Goal: Information Seeking & Learning: Check status

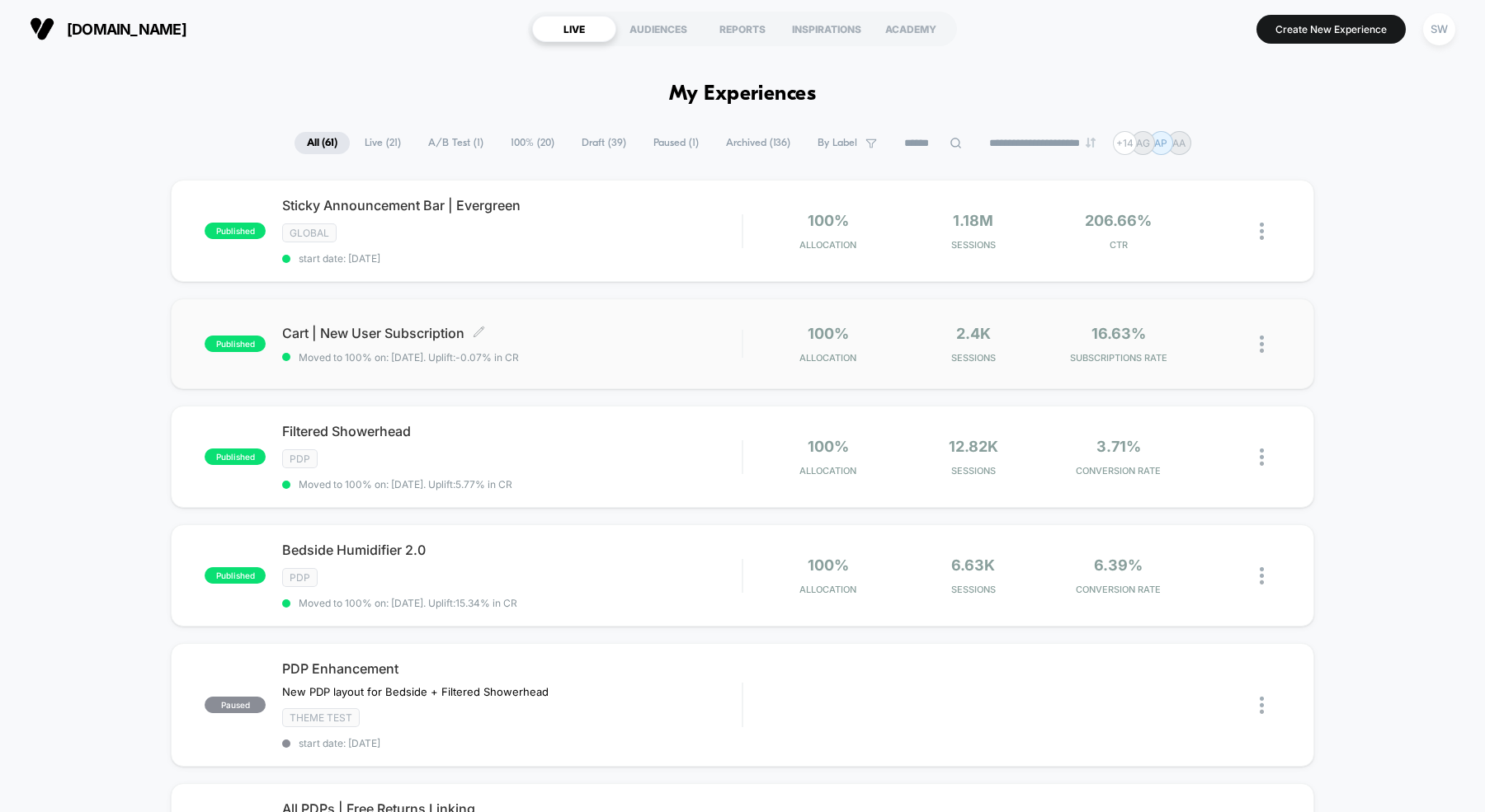
click at [426, 333] on span "Cart | New User Subscription Click to edit experience details" at bounding box center [511, 332] width 459 height 16
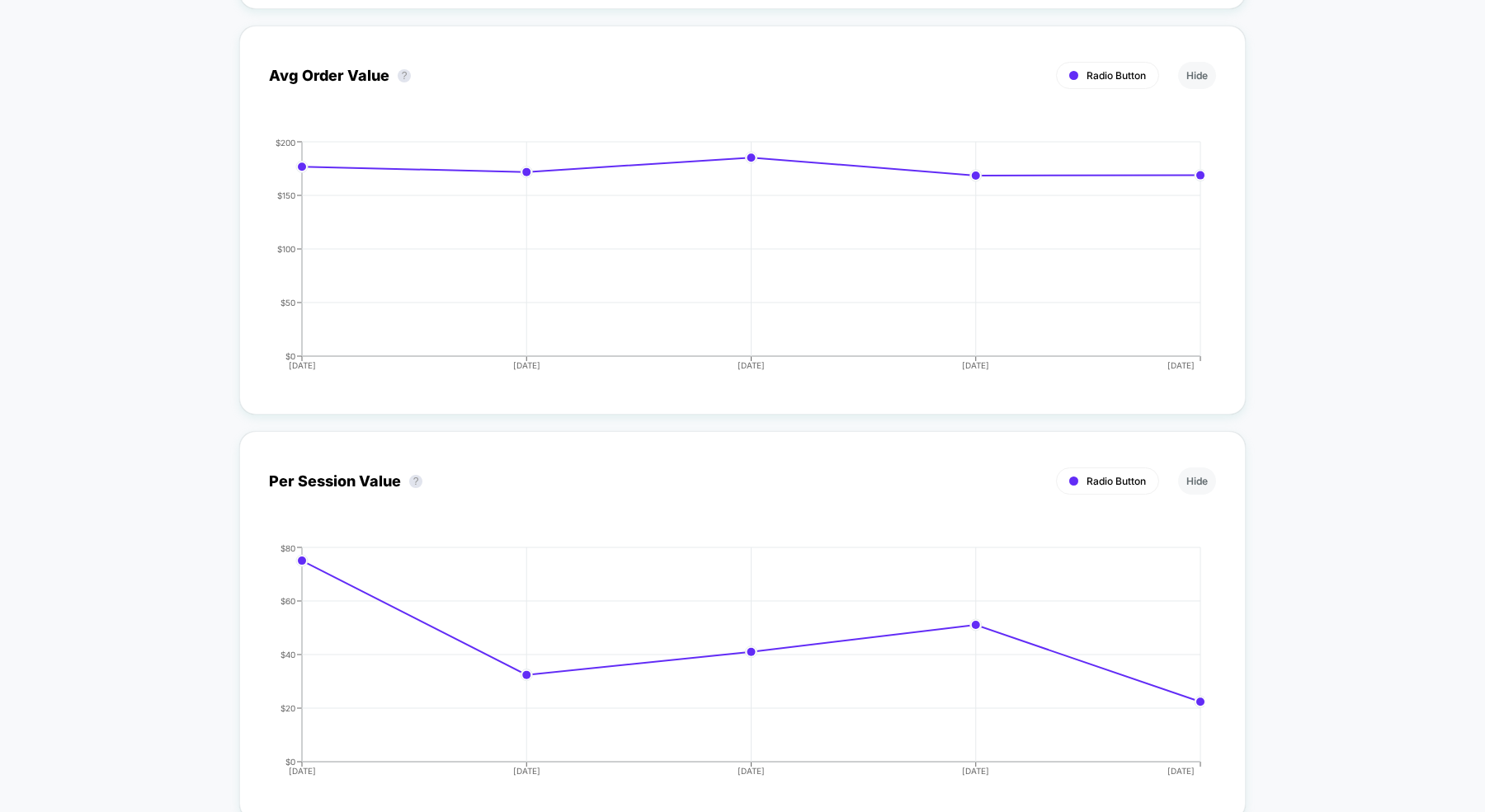
scroll to position [3049, 0]
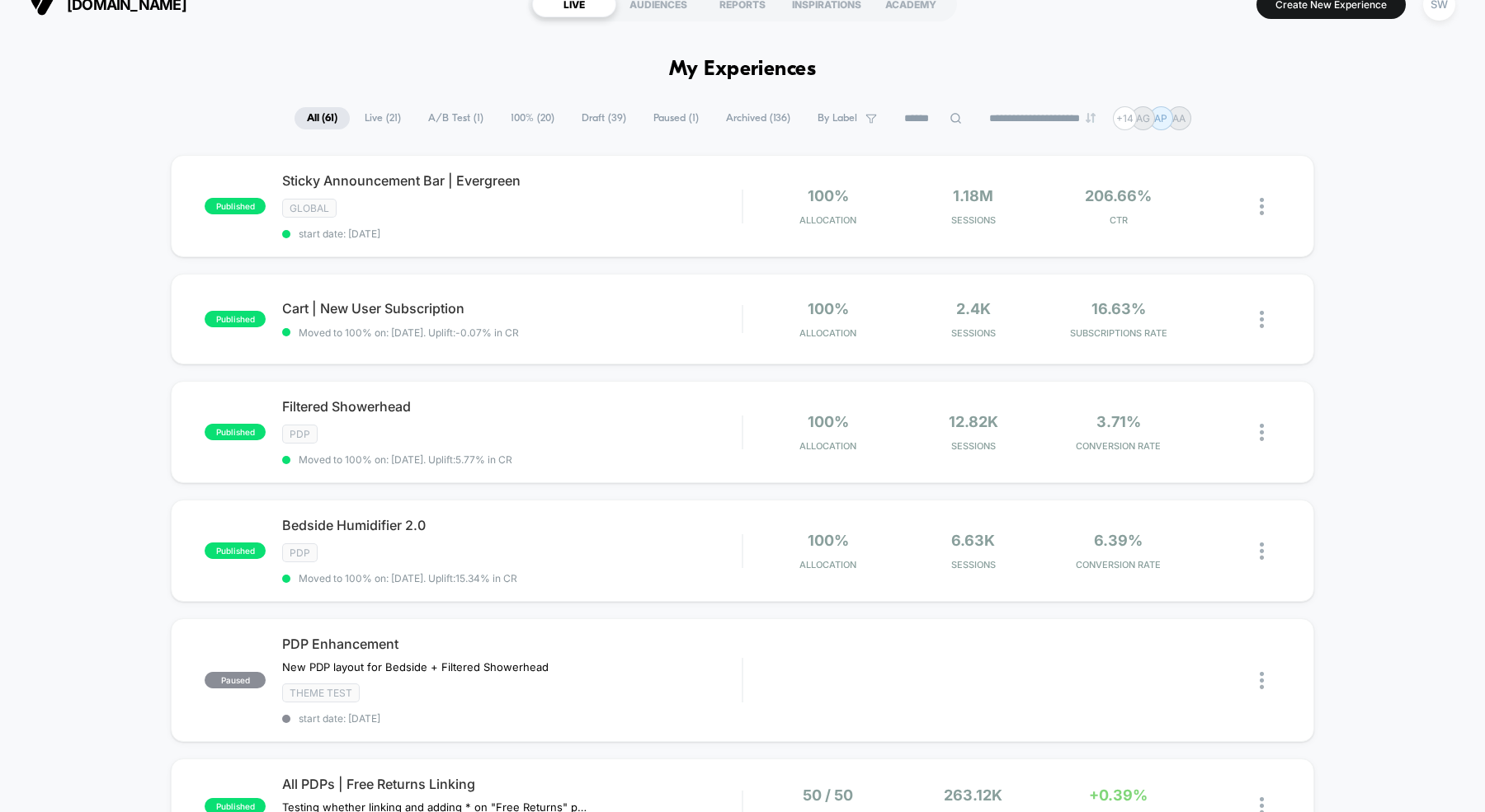
scroll to position [26, 0]
click at [373, 114] on span "Live ( 21 )" at bounding box center [382, 118] width 61 height 22
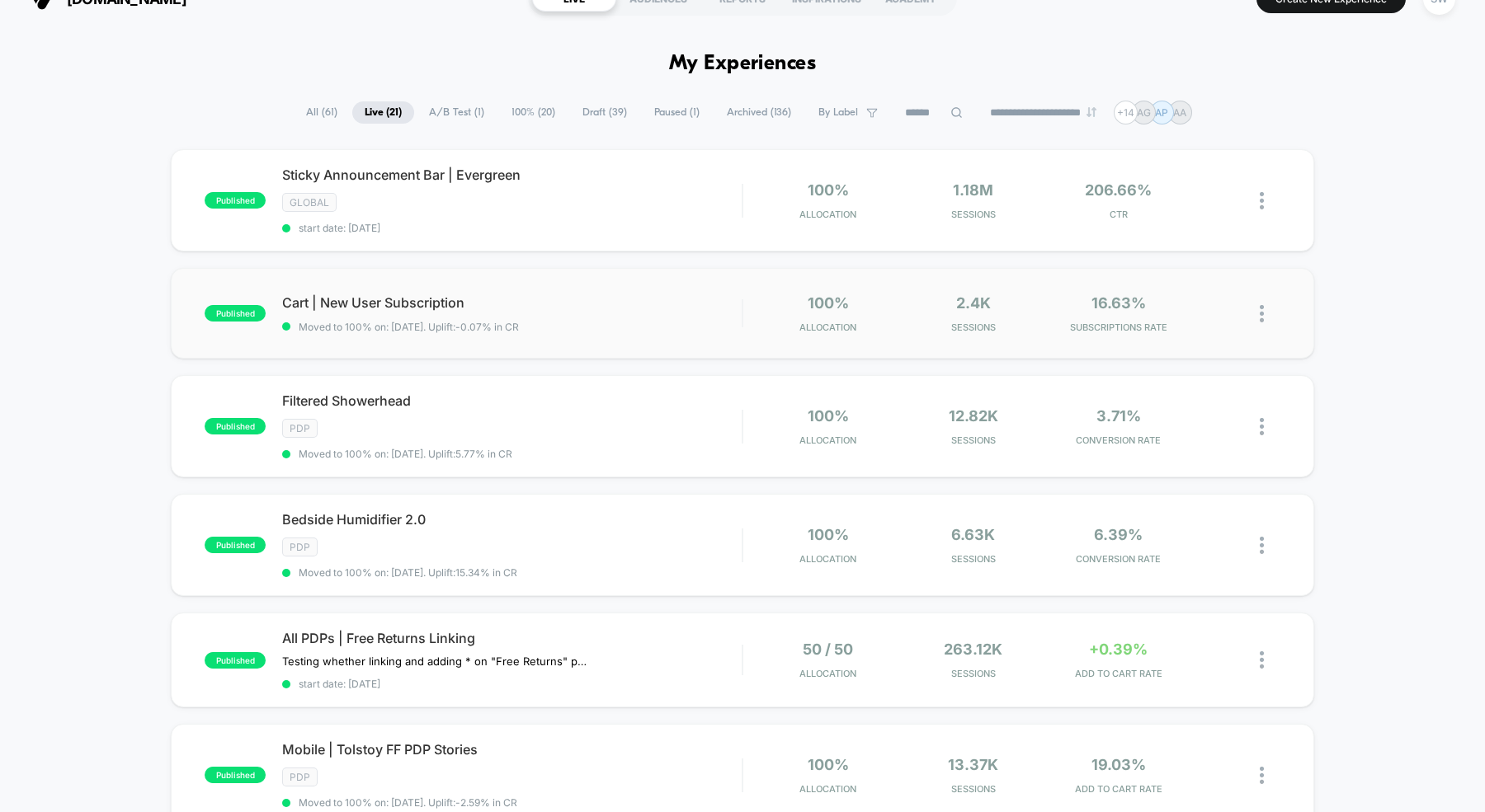
scroll to position [31, 0]
click at [1258, 311] on div at bounding box center [1251, 313] width 58 height 39
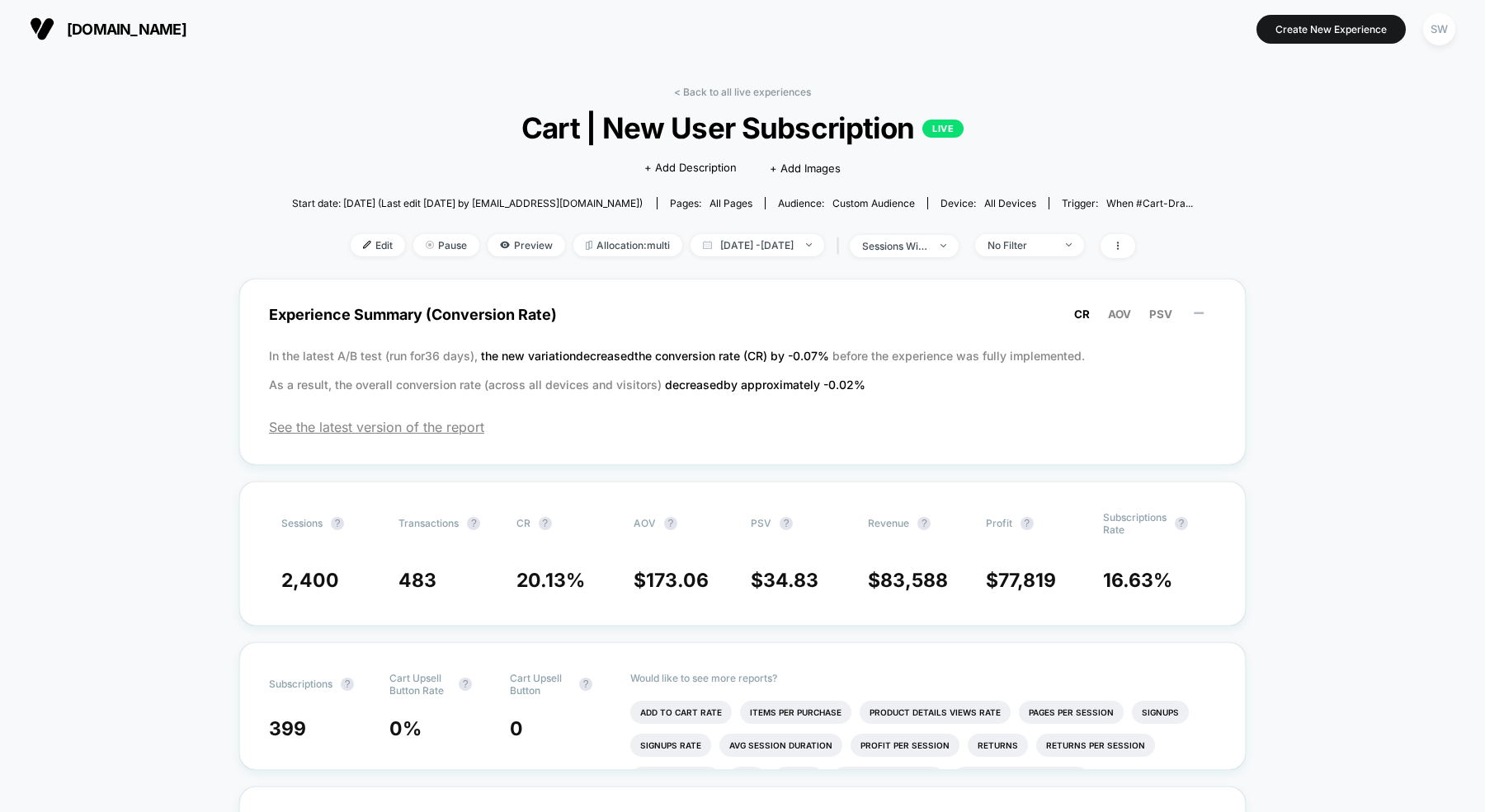
click at [935, 127] on p "LIVE" at bounding box center [943, 128] width 41 height 18
click at [1122, 246] on icon at bounding box center [1117, 245] width 9 height 9
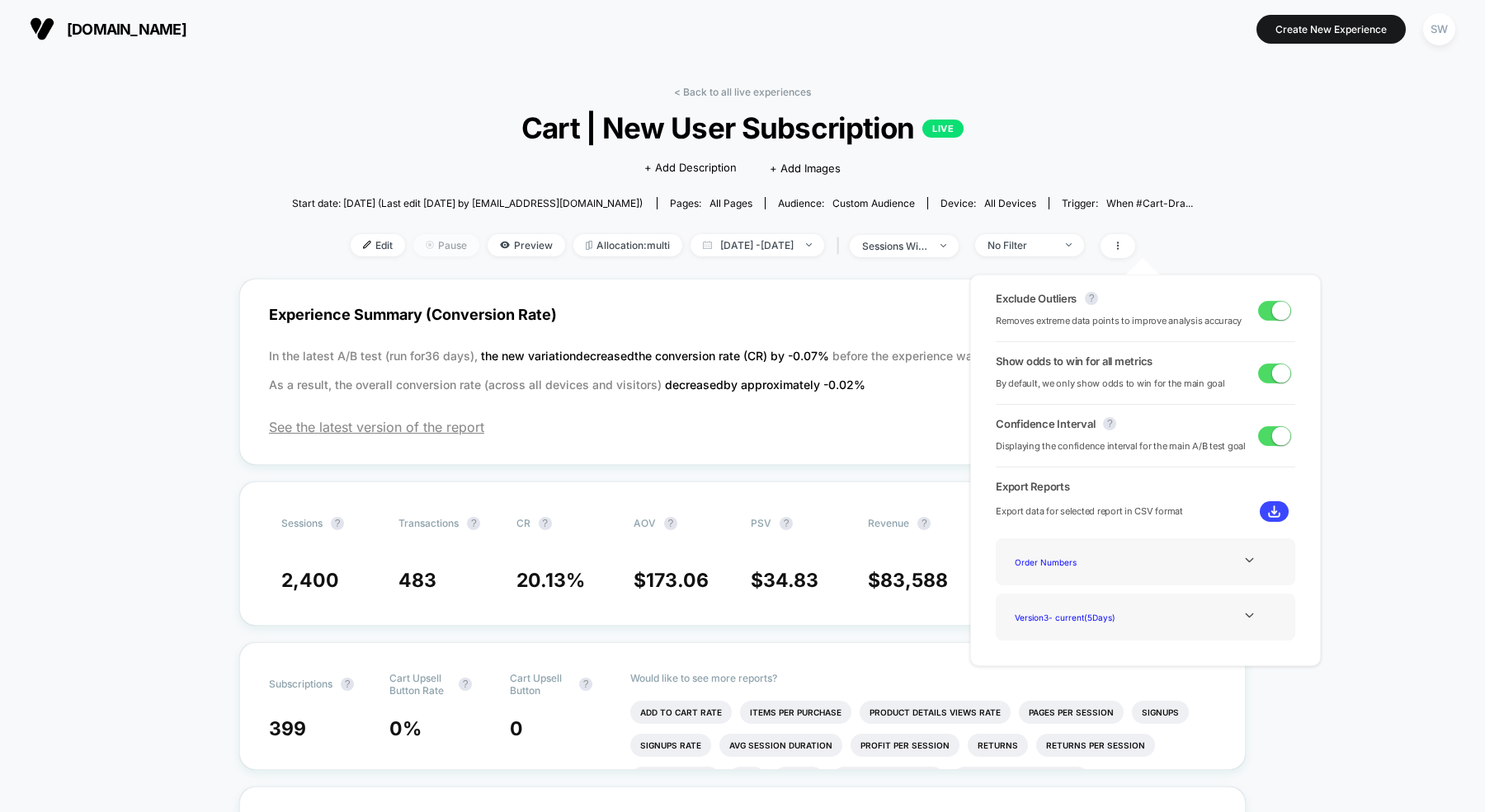
click at [432, 241] on span "Pause" at bounding box center [446, 245] width 66 height 22
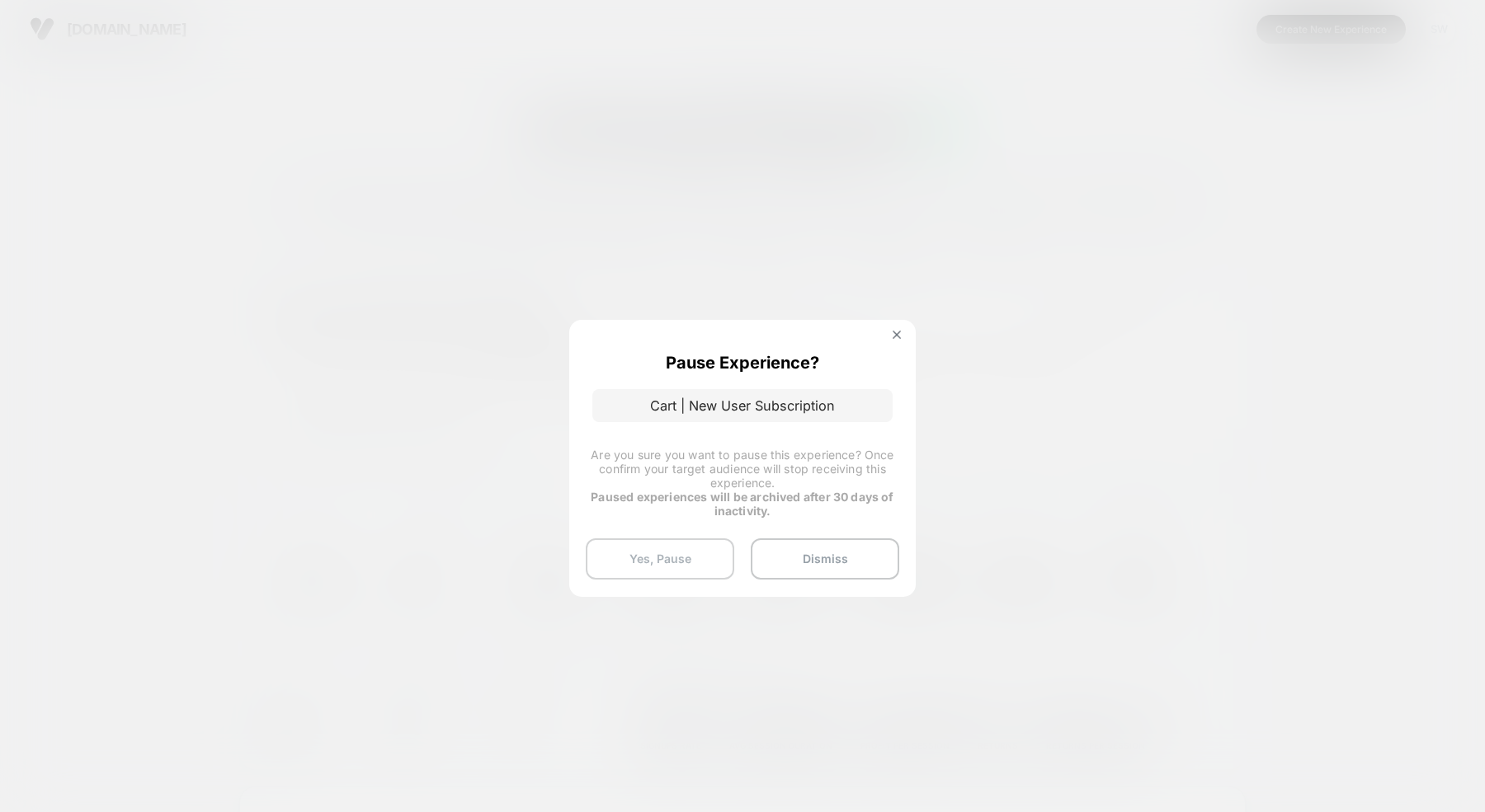
click at [647, 562] on button "Yes, Pause" at bounding box center [660, 559] width 148 height 41
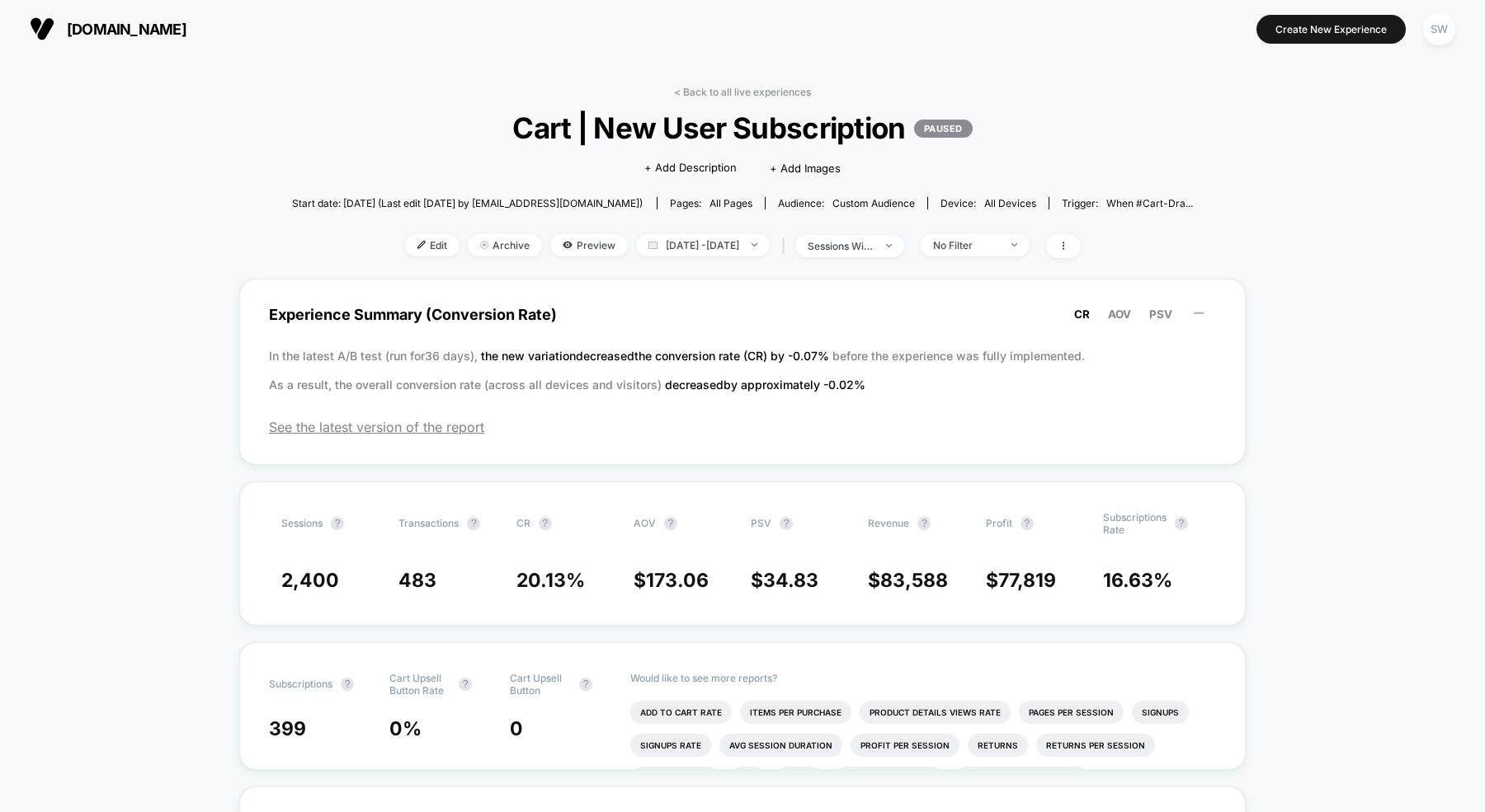
click at [690, 129] on span "Cart | New User Subscription PAUSED" at bounding box center [742, 127] width 811 height 34
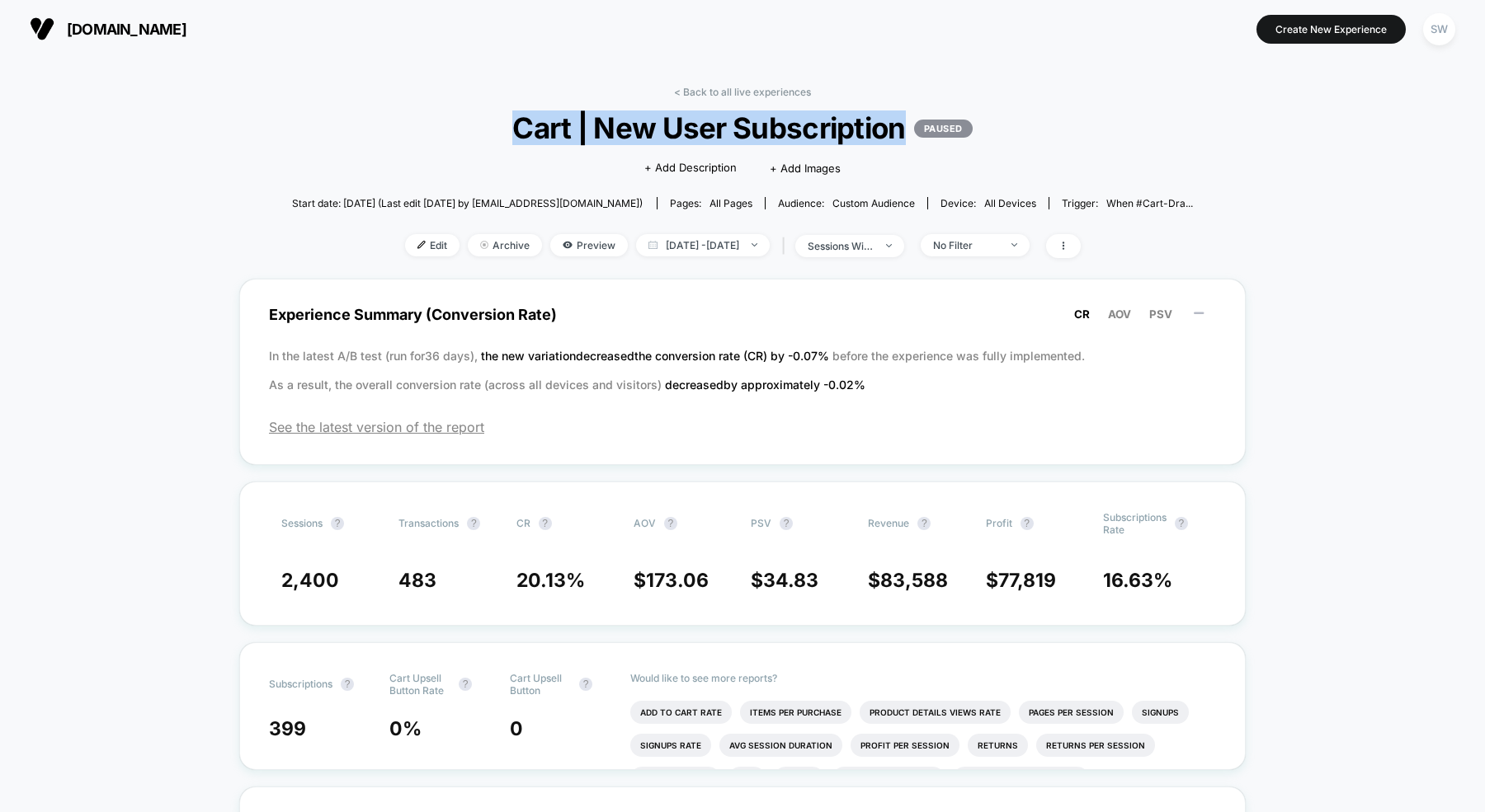
click at [690, 129] on span "Cart | New User Subscription PAUSED" at bounding box center [742, 127] width 811 height 34
copy span "Cart | New User Subscription"
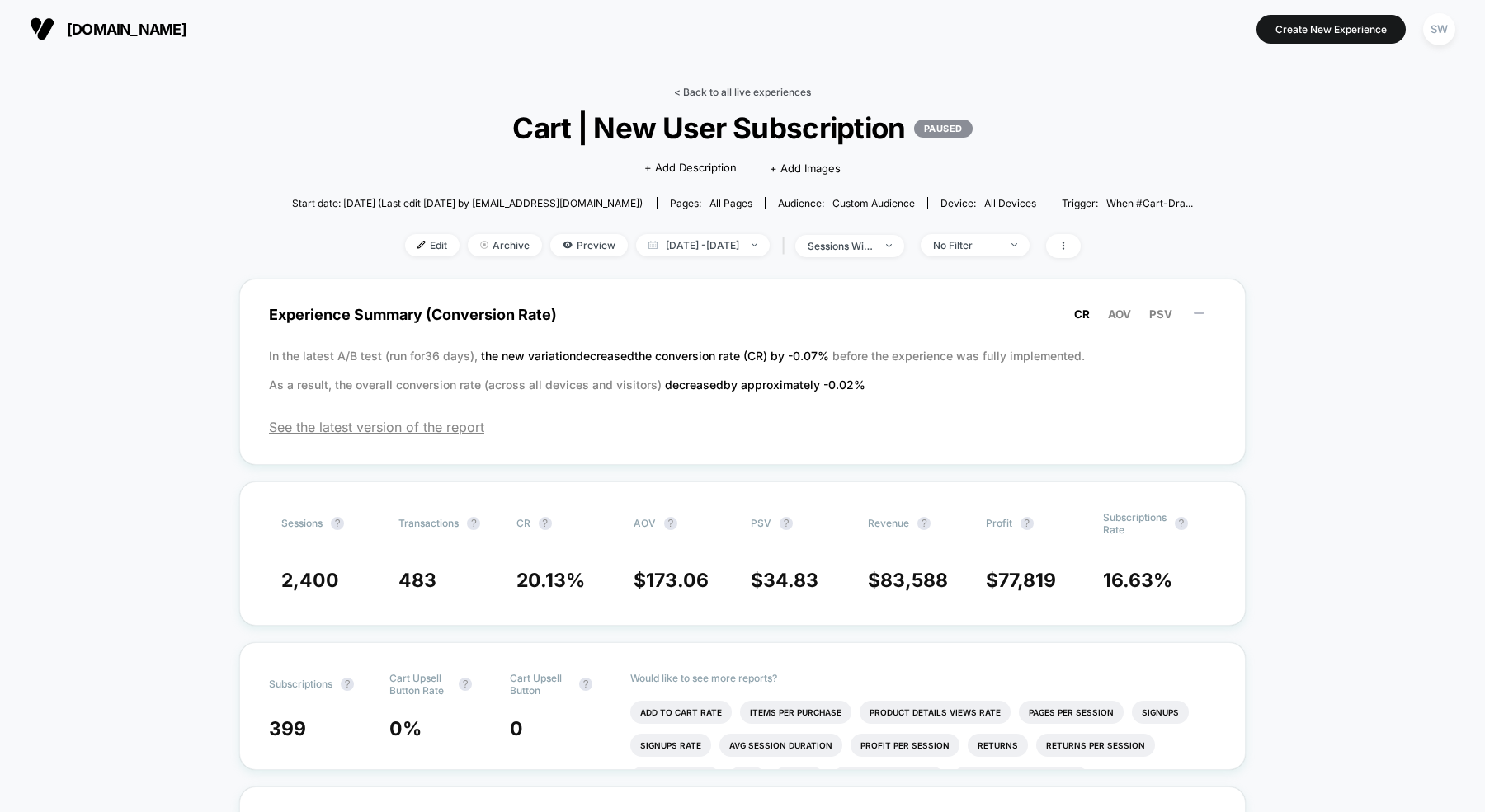
click at [715, 89] on link "< Back to all live experiences" at bounding box center [742, 92] width 137 height 12
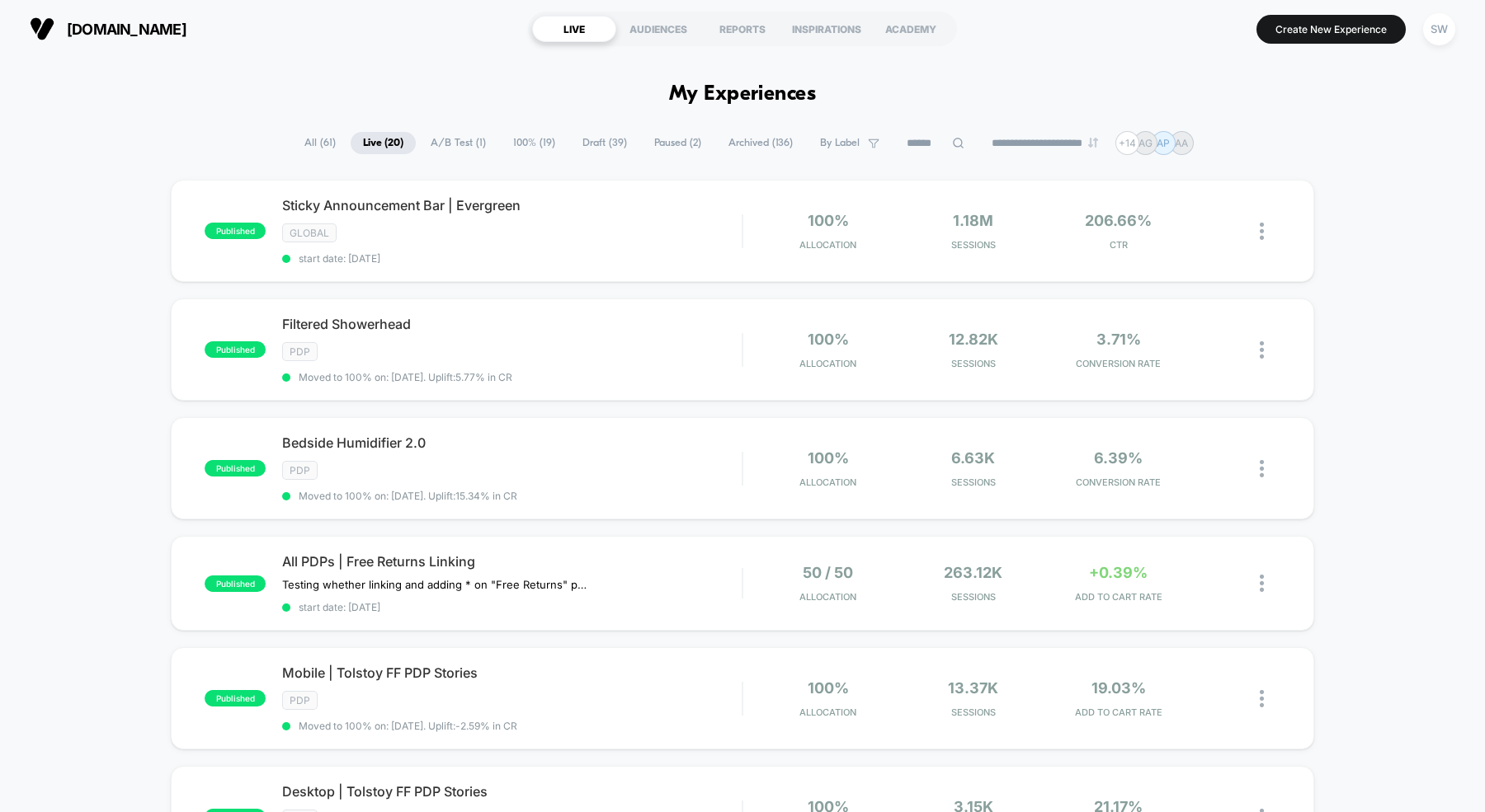
click at [309, 145] on span "All ( 61 )" at bounding box center [320, 143] width 56 height 22
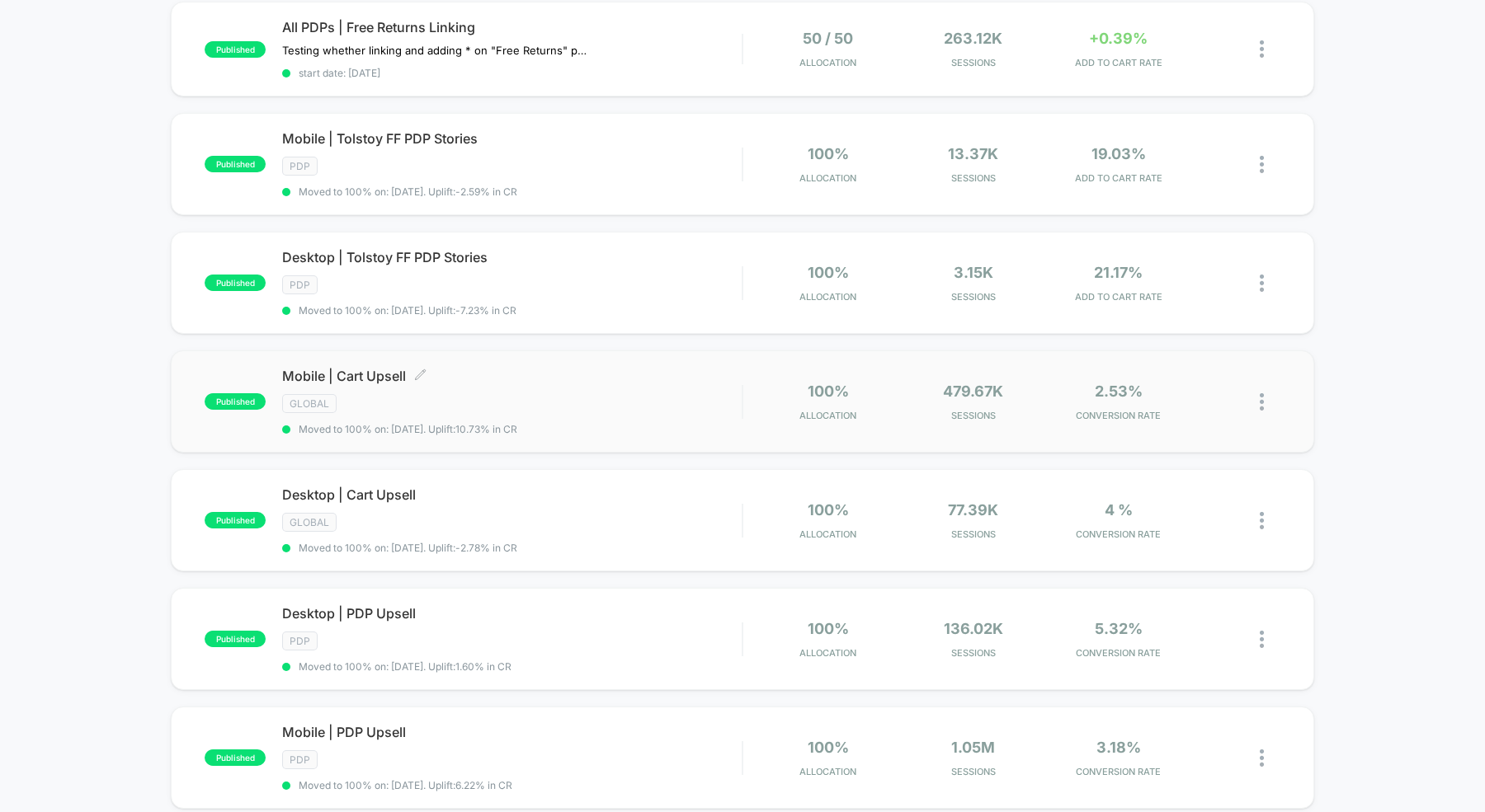
scroll to position [785, 0]
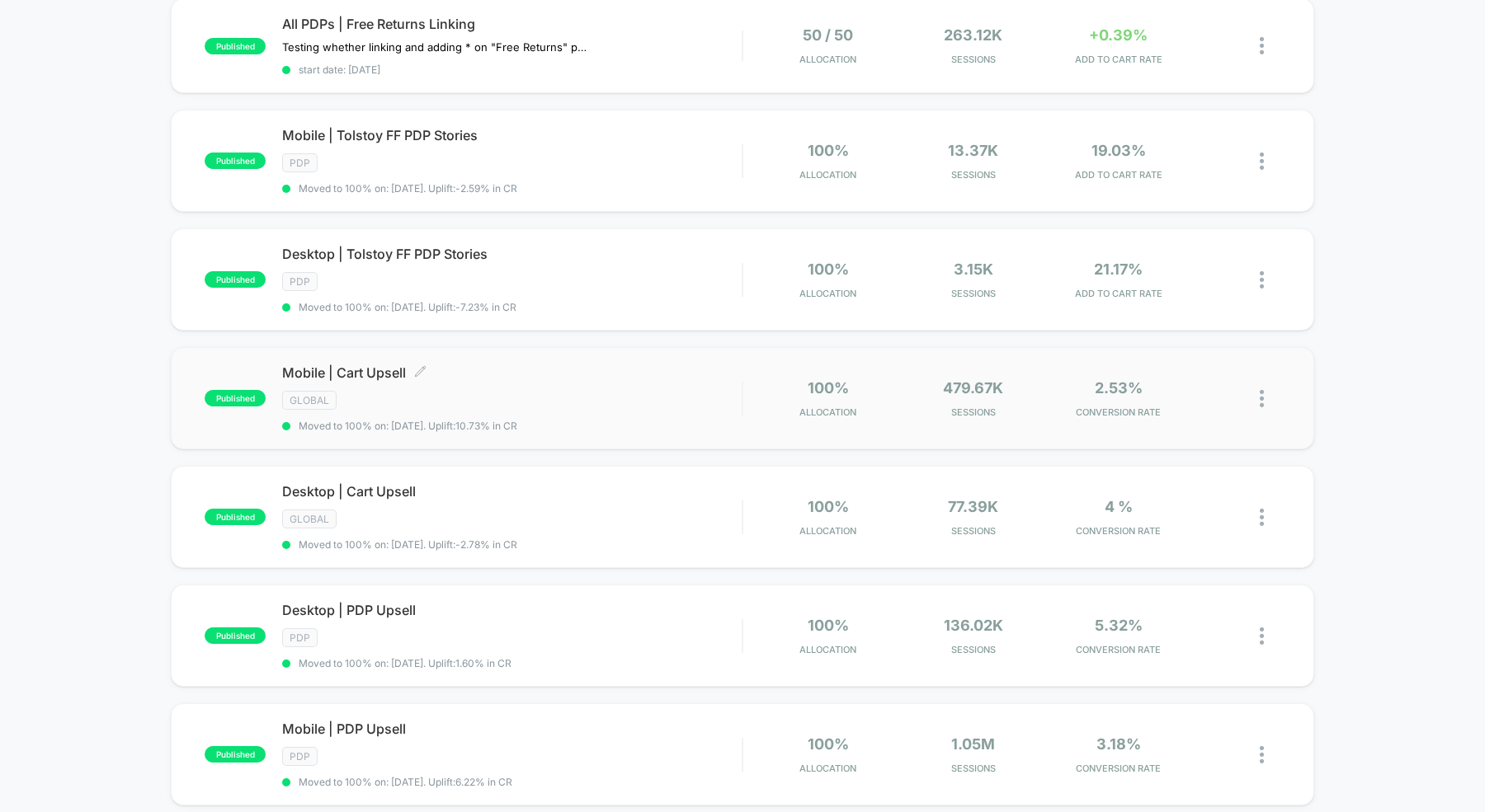
click at [516, 396] on div "Mobile | Cart Upsell Click to edit experience details Click to edit experience …" at bounding box center [511, 398] width 459 height 68
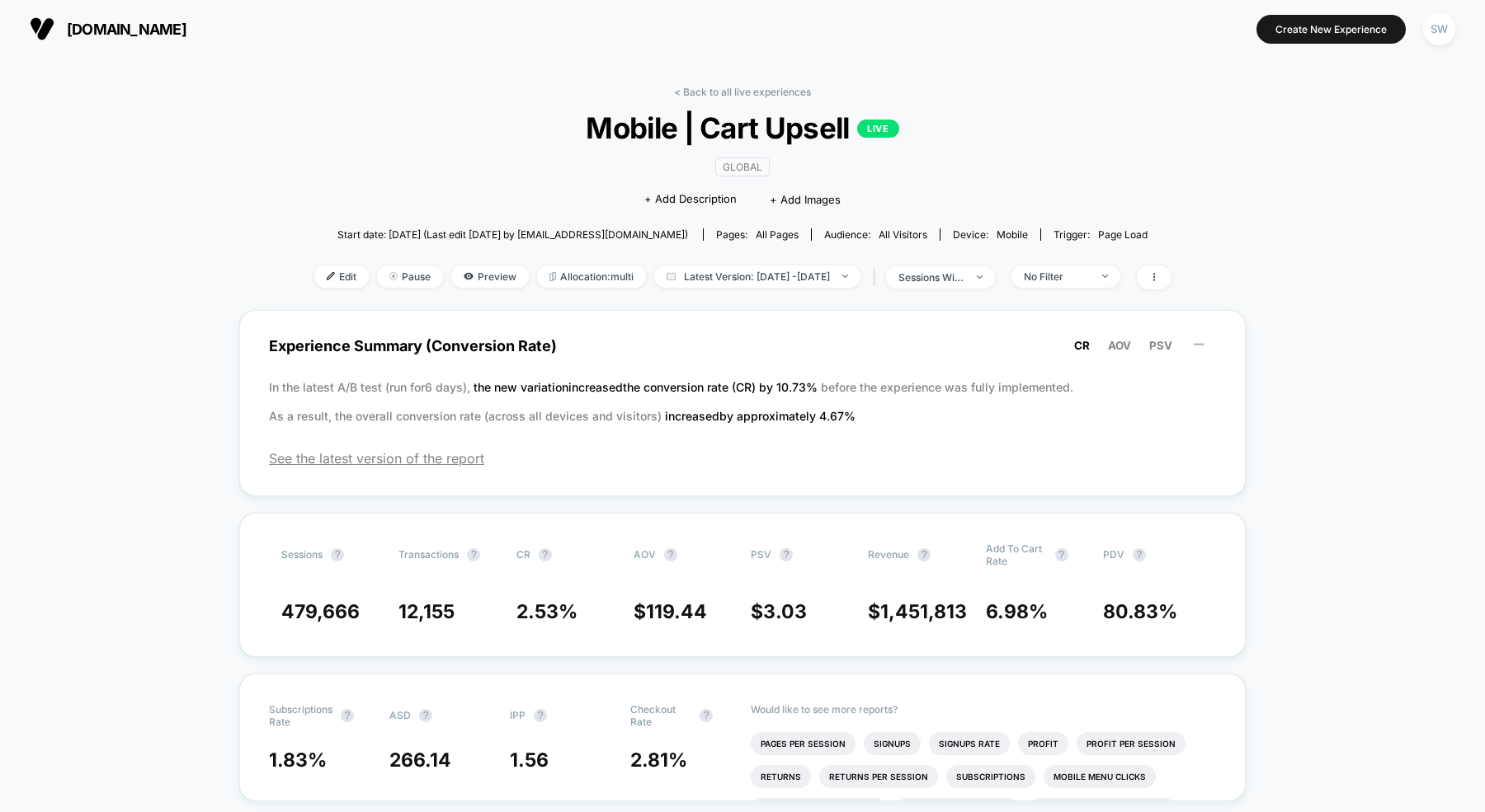
click at [699, 99] on div "< Back to all live experiences Mobile | Cart Upsell LIVE GLOBAL Click to edit e…" at bounding box center [742, 198] width 857 height 224
click at [708, 95] on link "< Back to all live experiences" at bounding box center [742, 92] width 137 height 12
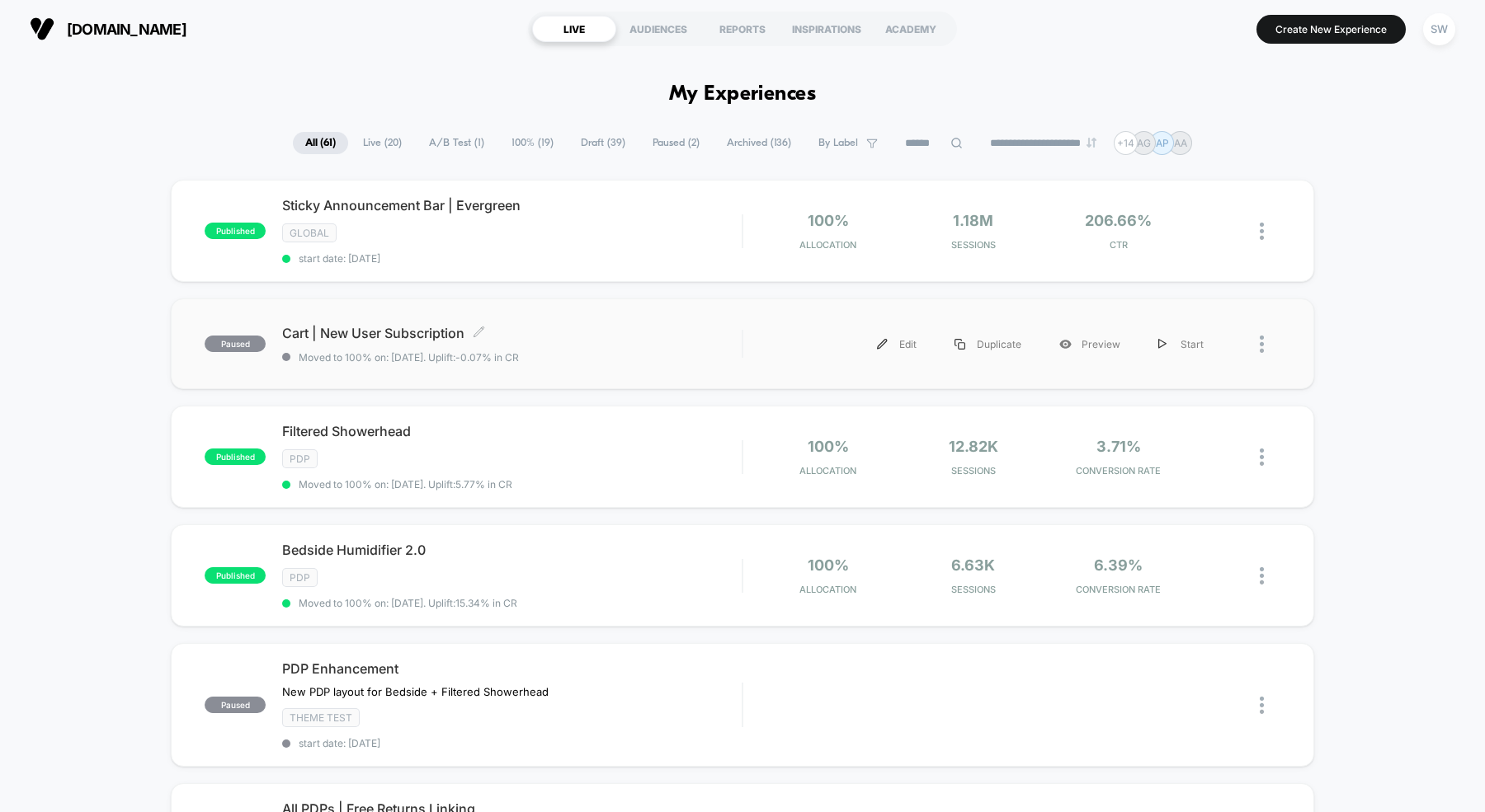
click at [575, 351] on span "Moved to 100% on: [DATE] . Uplift: -0.07% in CR" at bounding box center [511, 357] width 459 height 12
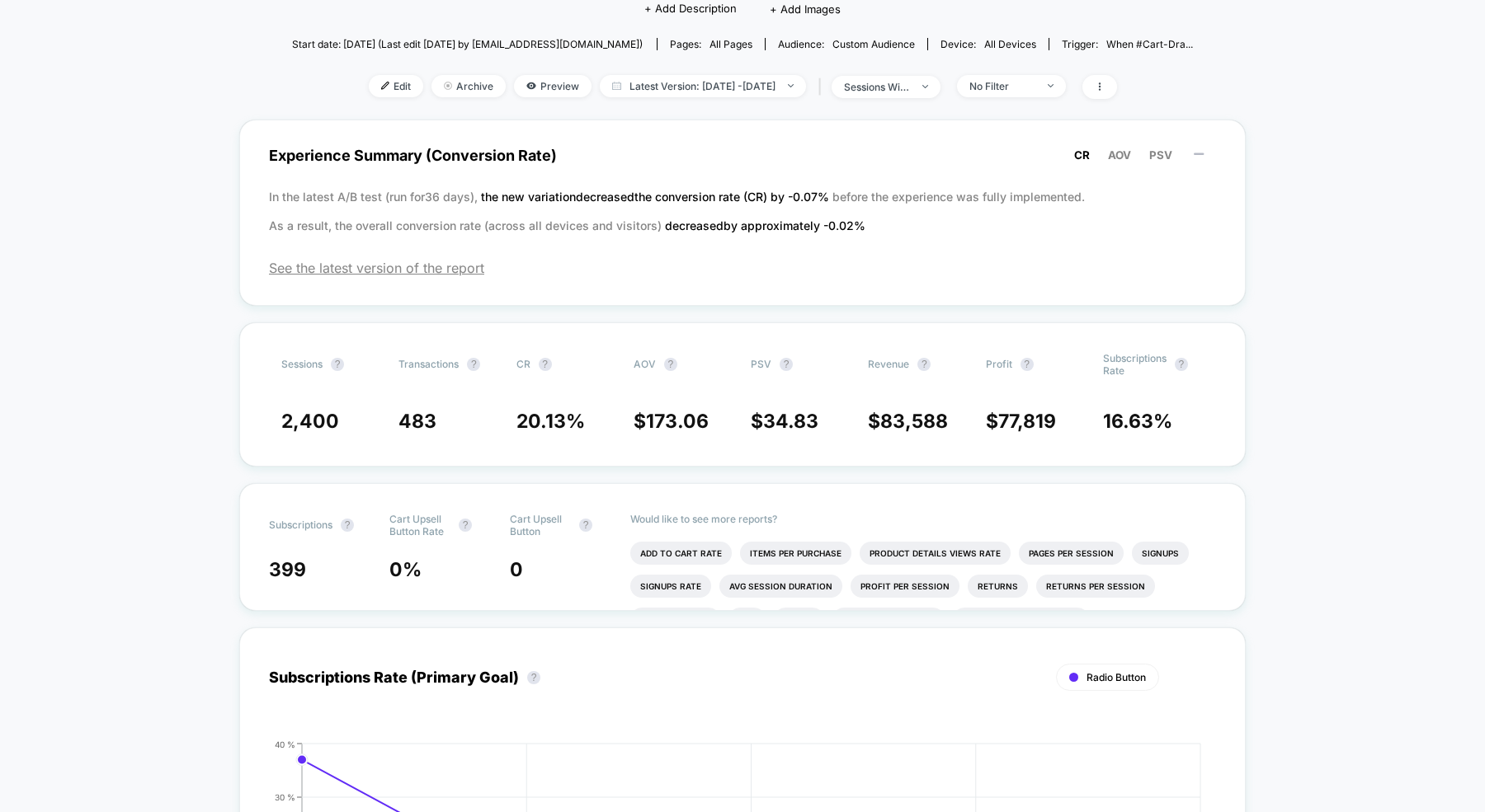
scroll to position [174, 0]
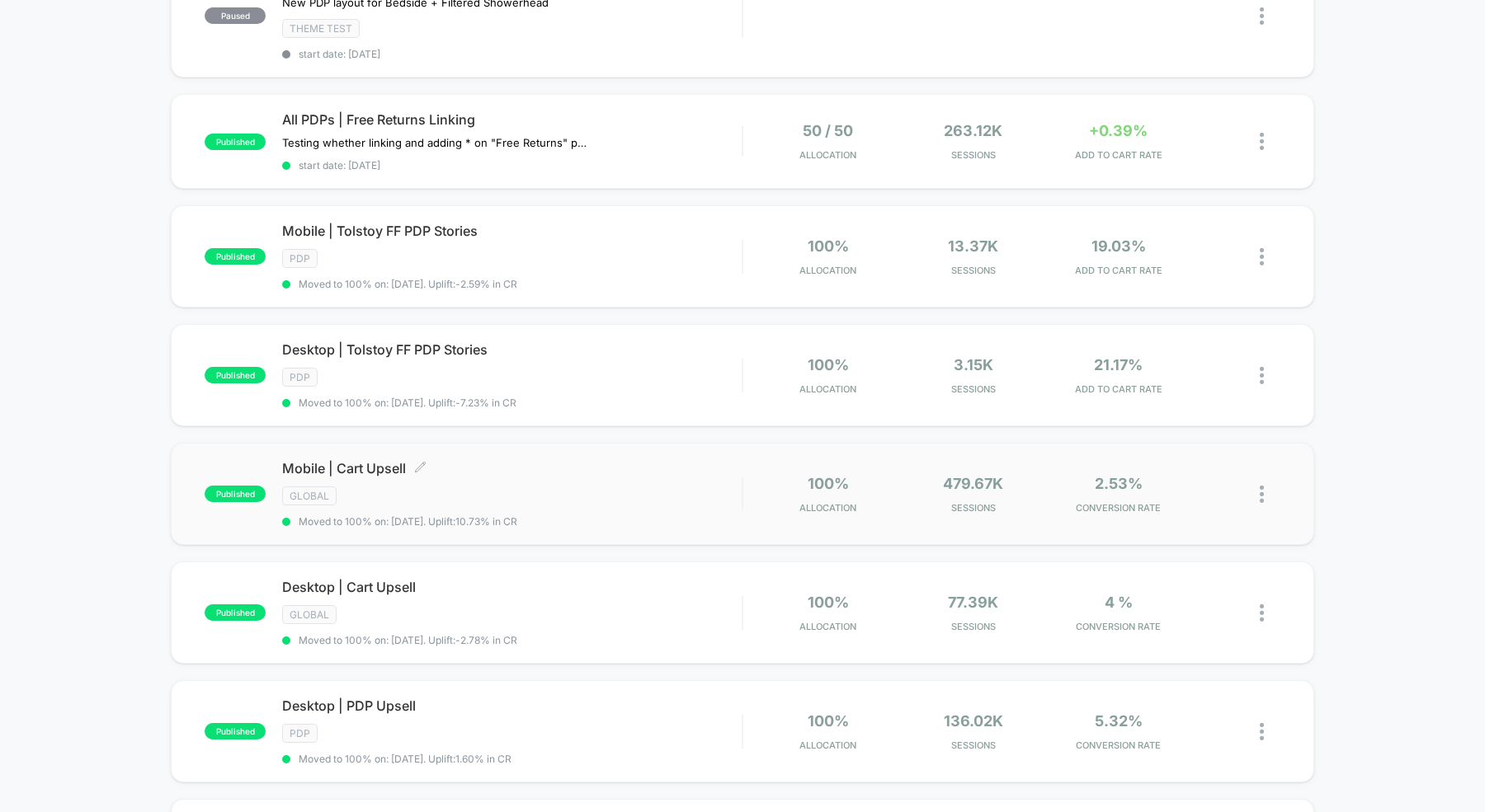
scroll to position [715, 0]
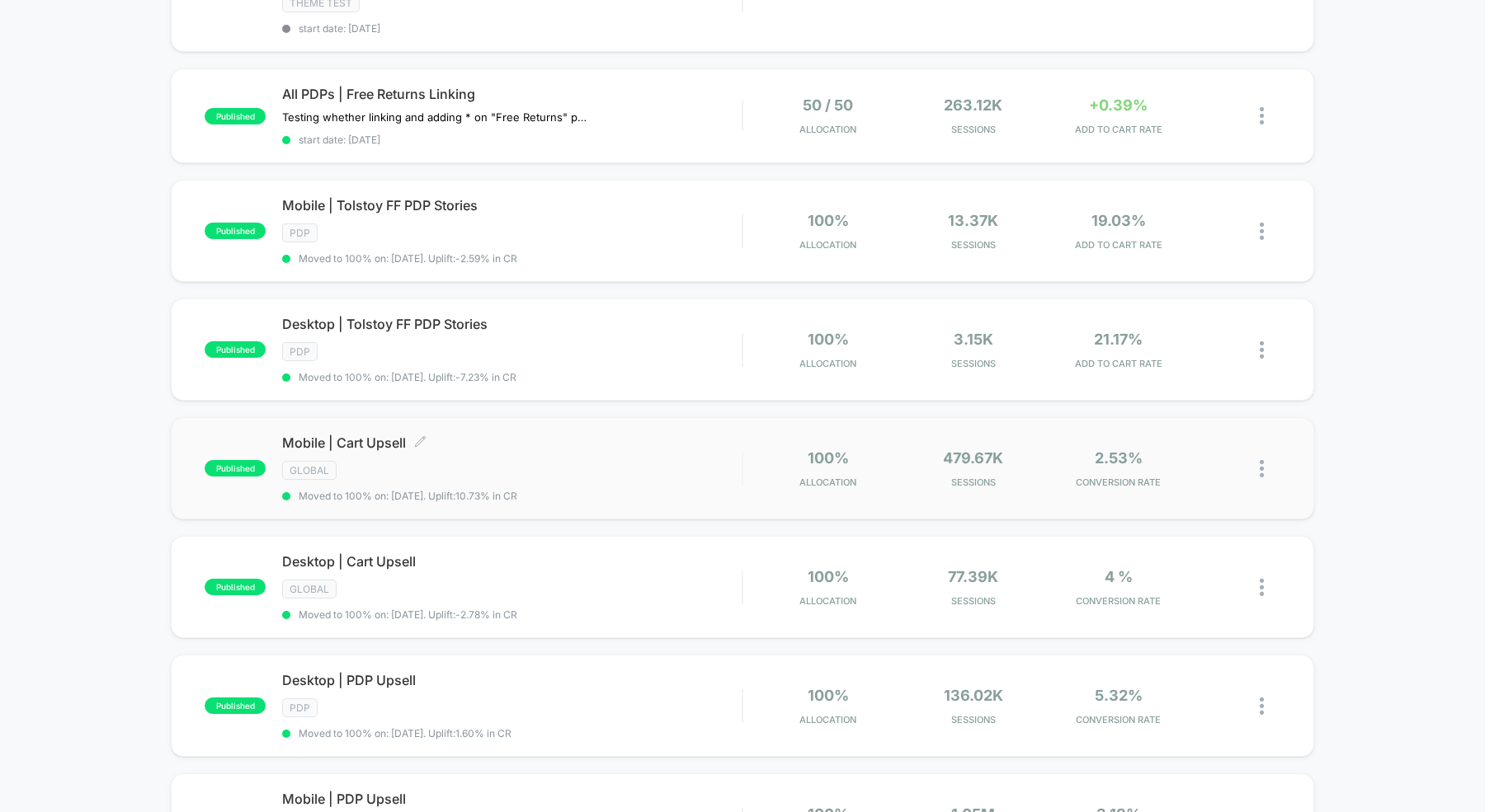
click at [529, 461] on div "GLOBAL" at bounding box center [511, 470] width 459 height 19
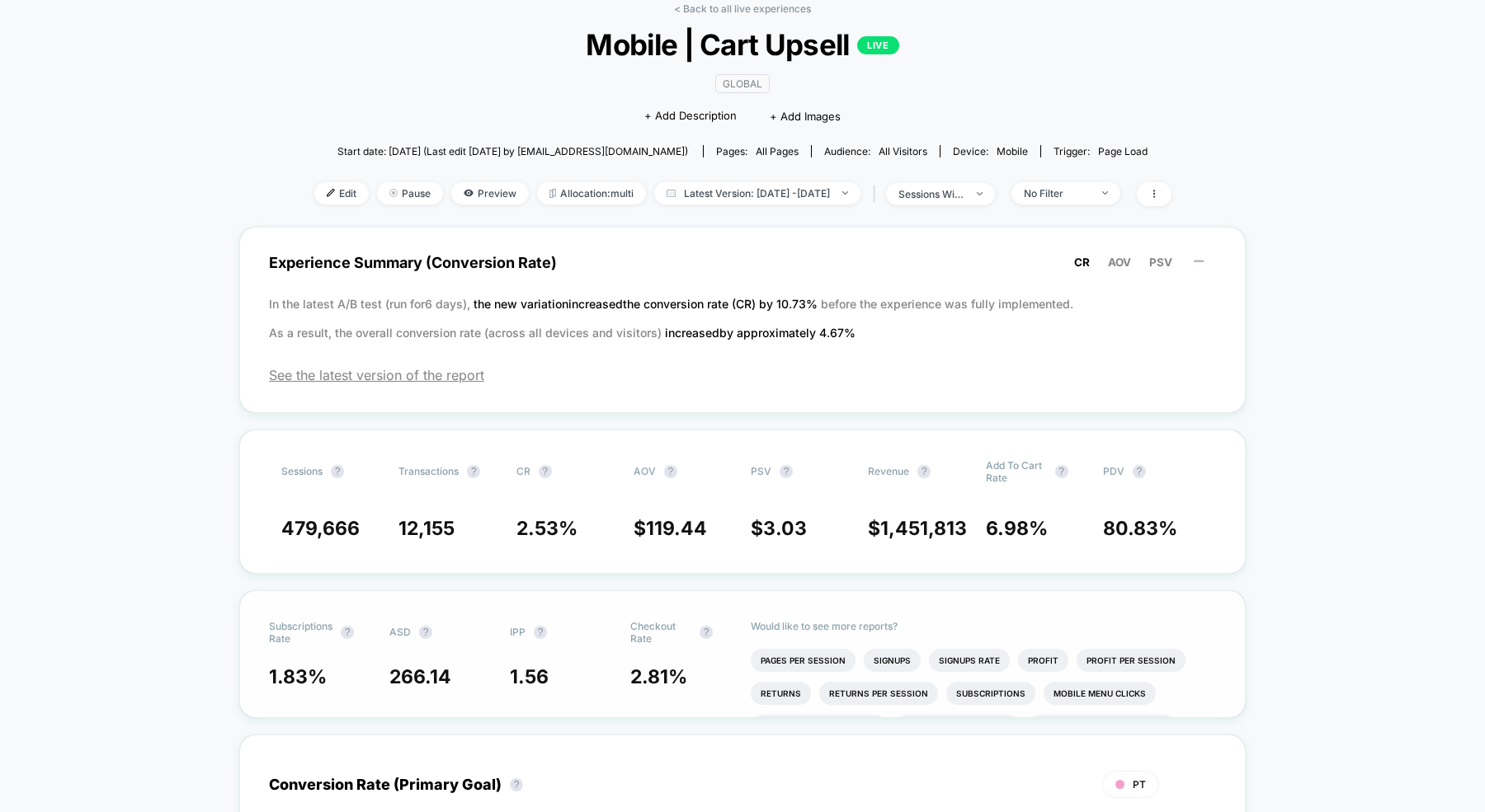
scroll to position [71, 0]
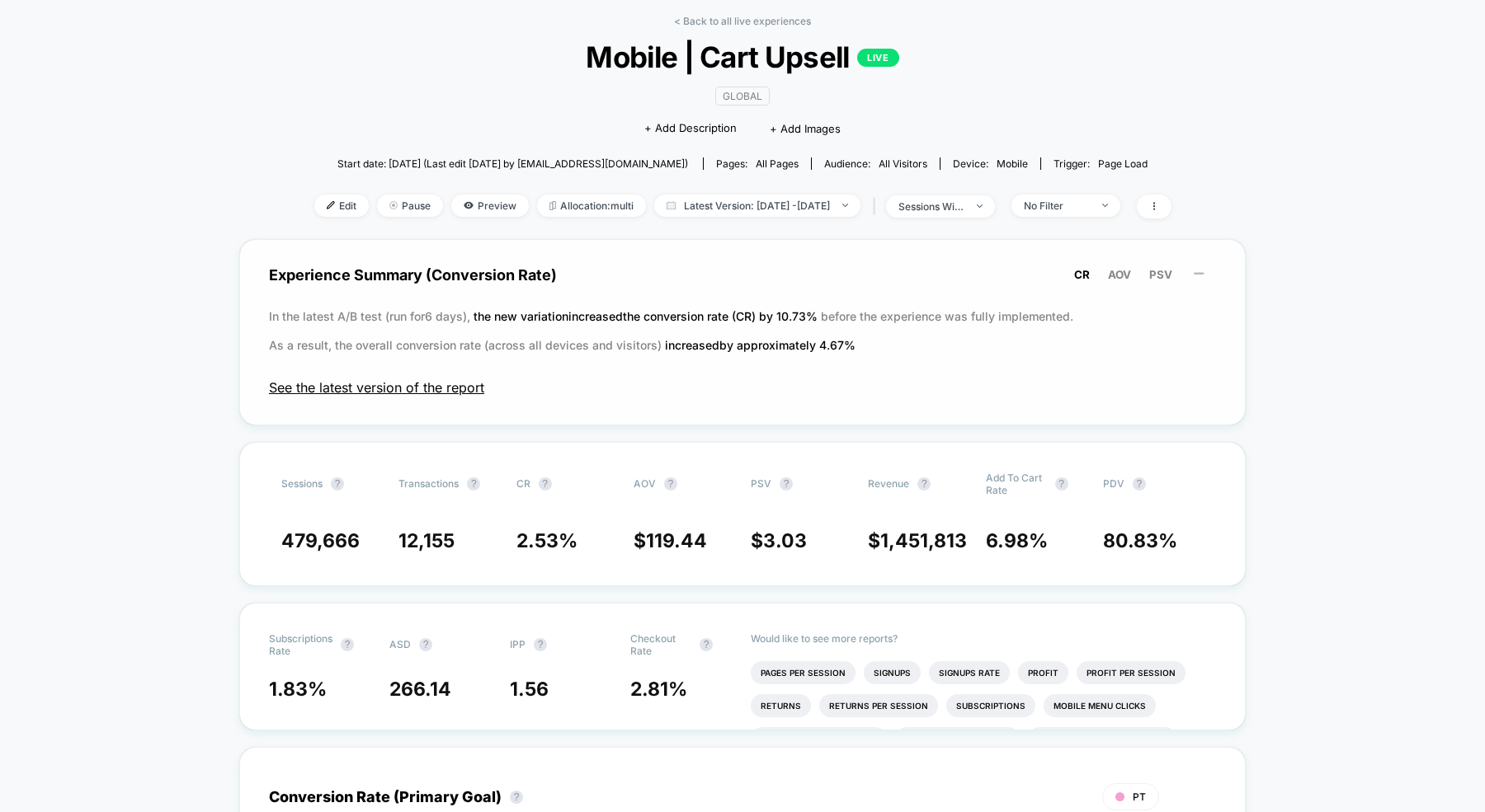
click at [360, 392] on span "See the latest version of the report" at bounding box center [742, 387] width 947 height 16
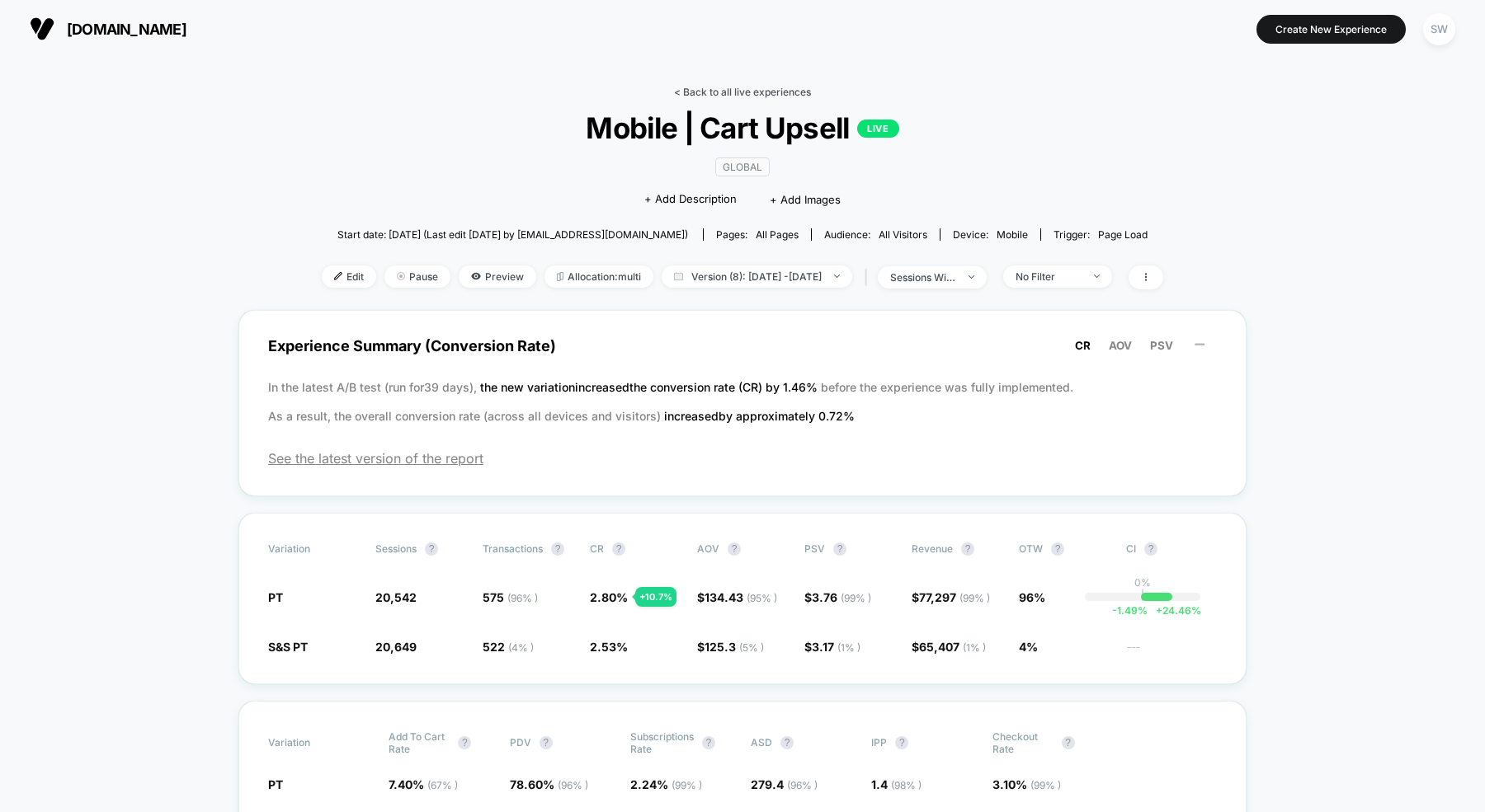
click at [721, 88] on link "< Back to all live experiences" at bounding box center [742, 92] width 137 height 12
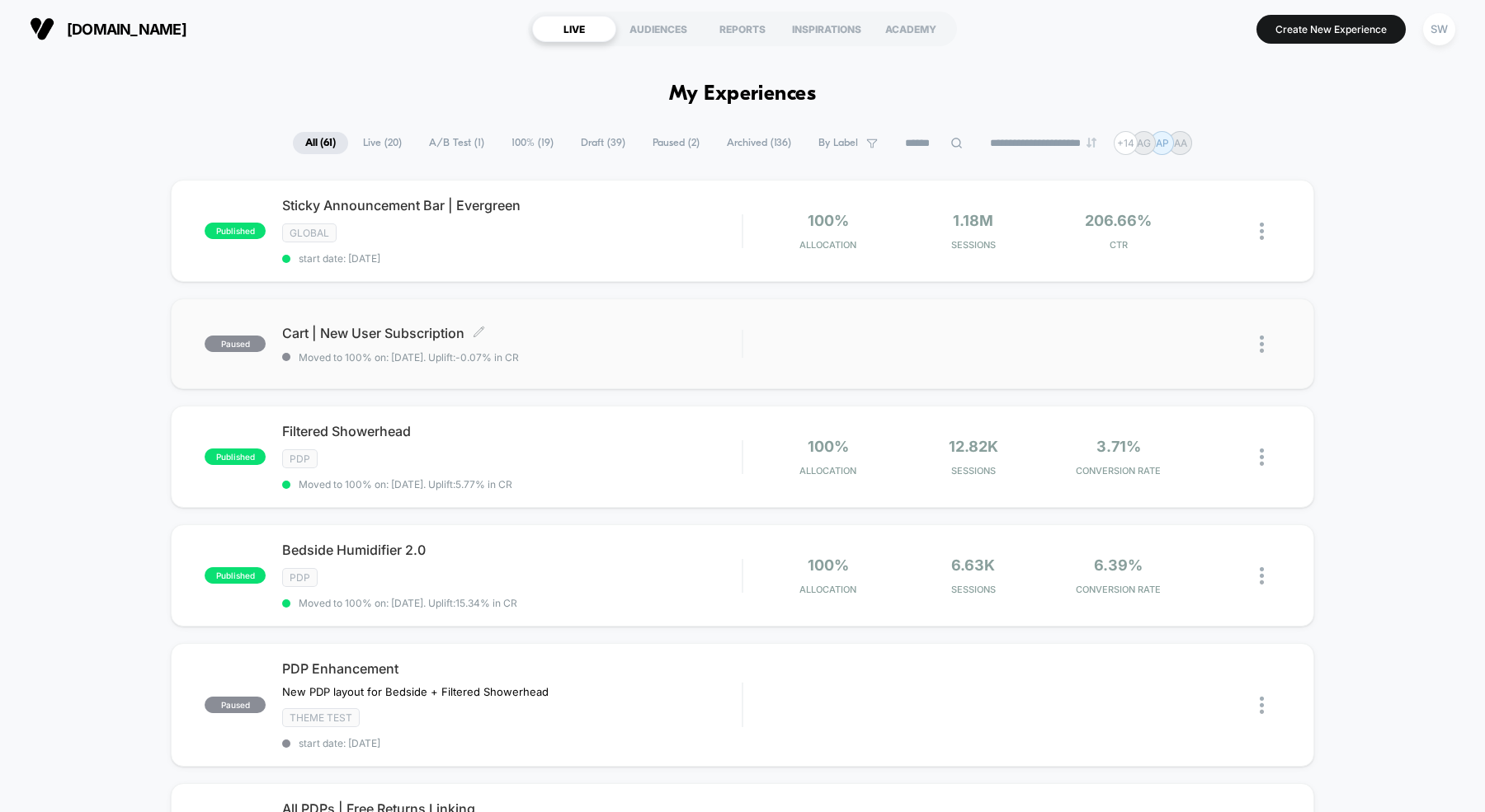
click at [558, 337] on span "Cart | New User Subscription Click to edit experience details" at bounding box center [511, 332] width 459 height 16
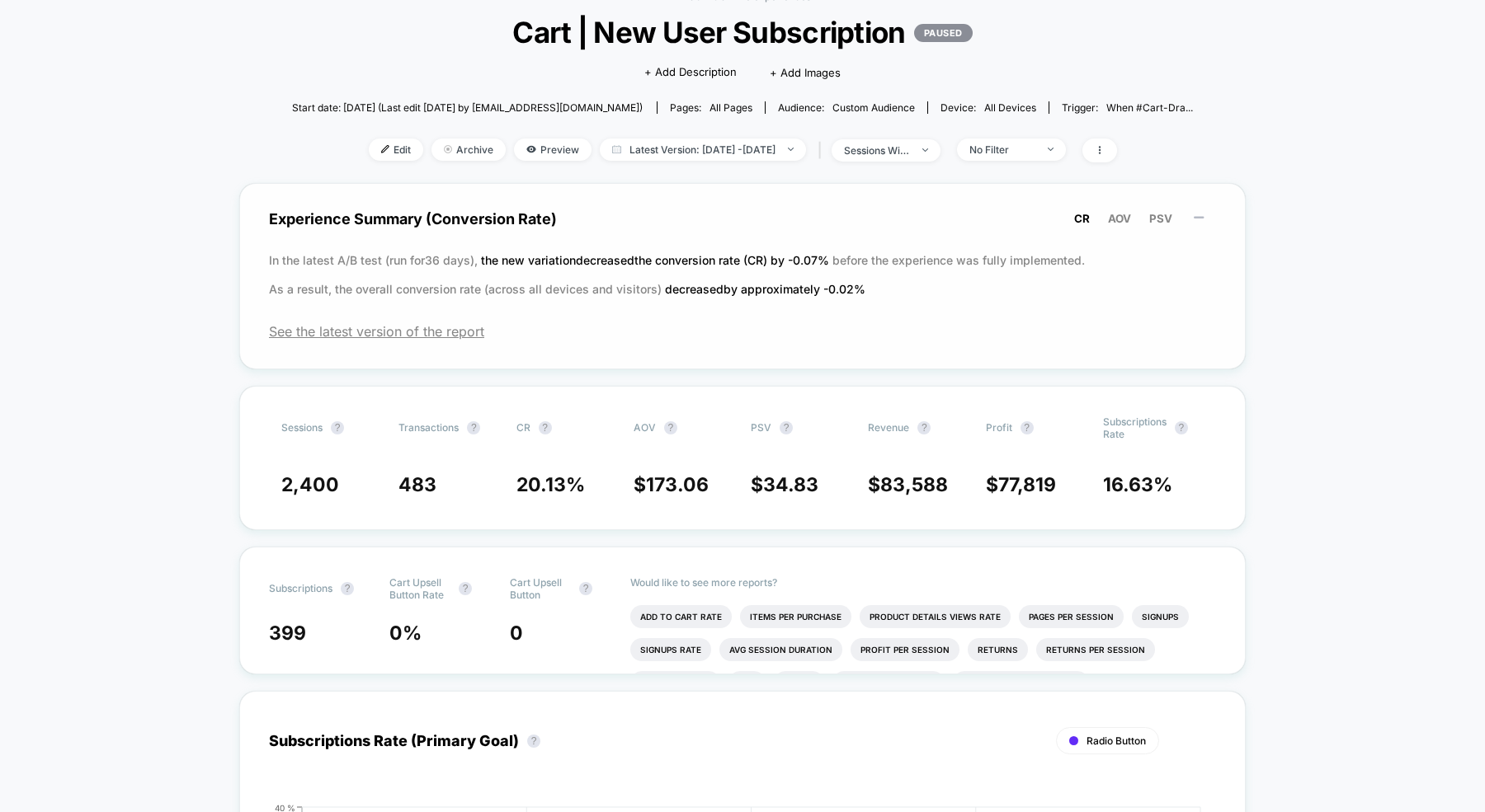
scroll to position [127, 0]
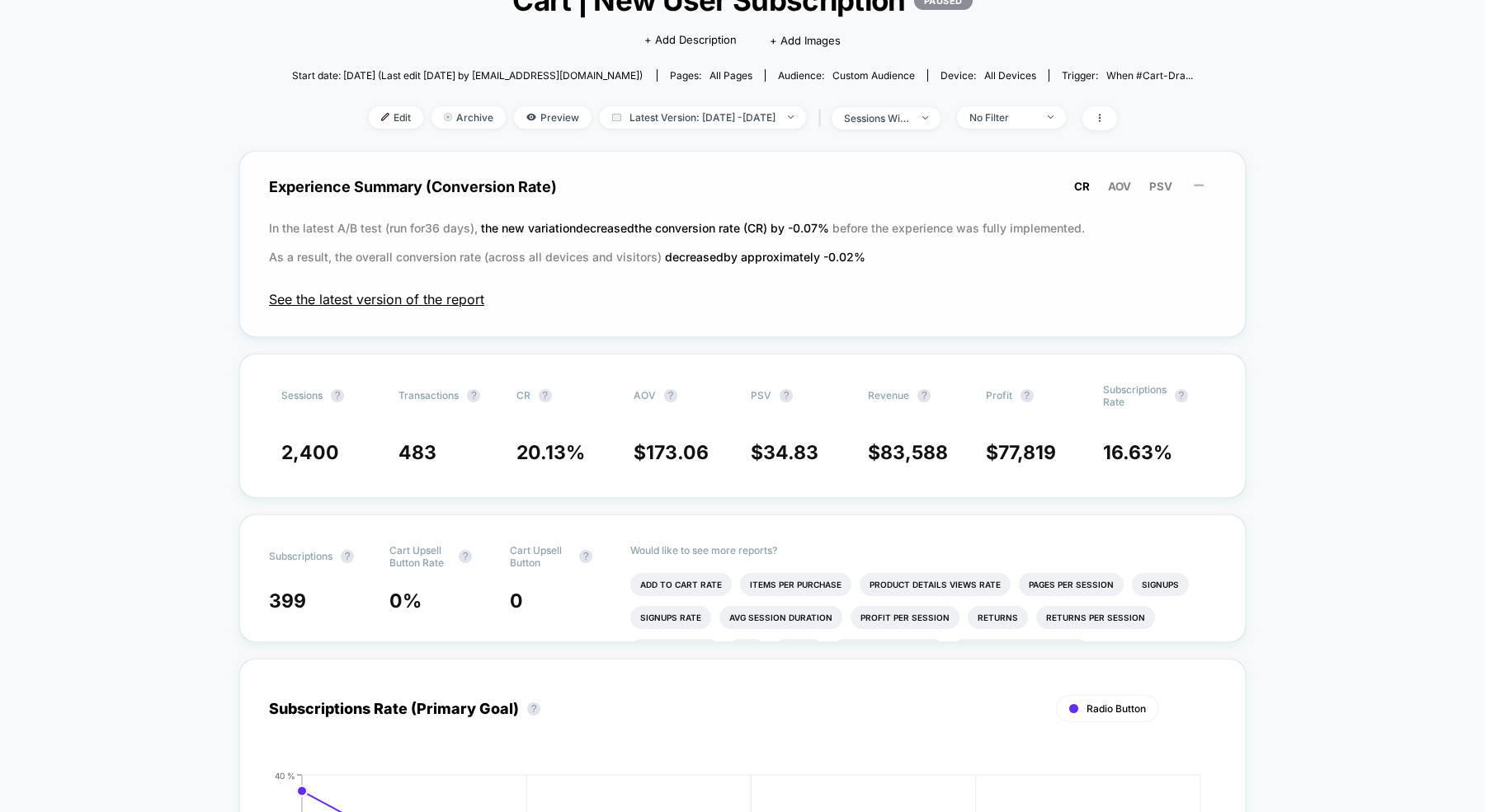
click at [420, 299] on span "See the latest version of the report" at bounding box center [742, 299] width 947 height 16
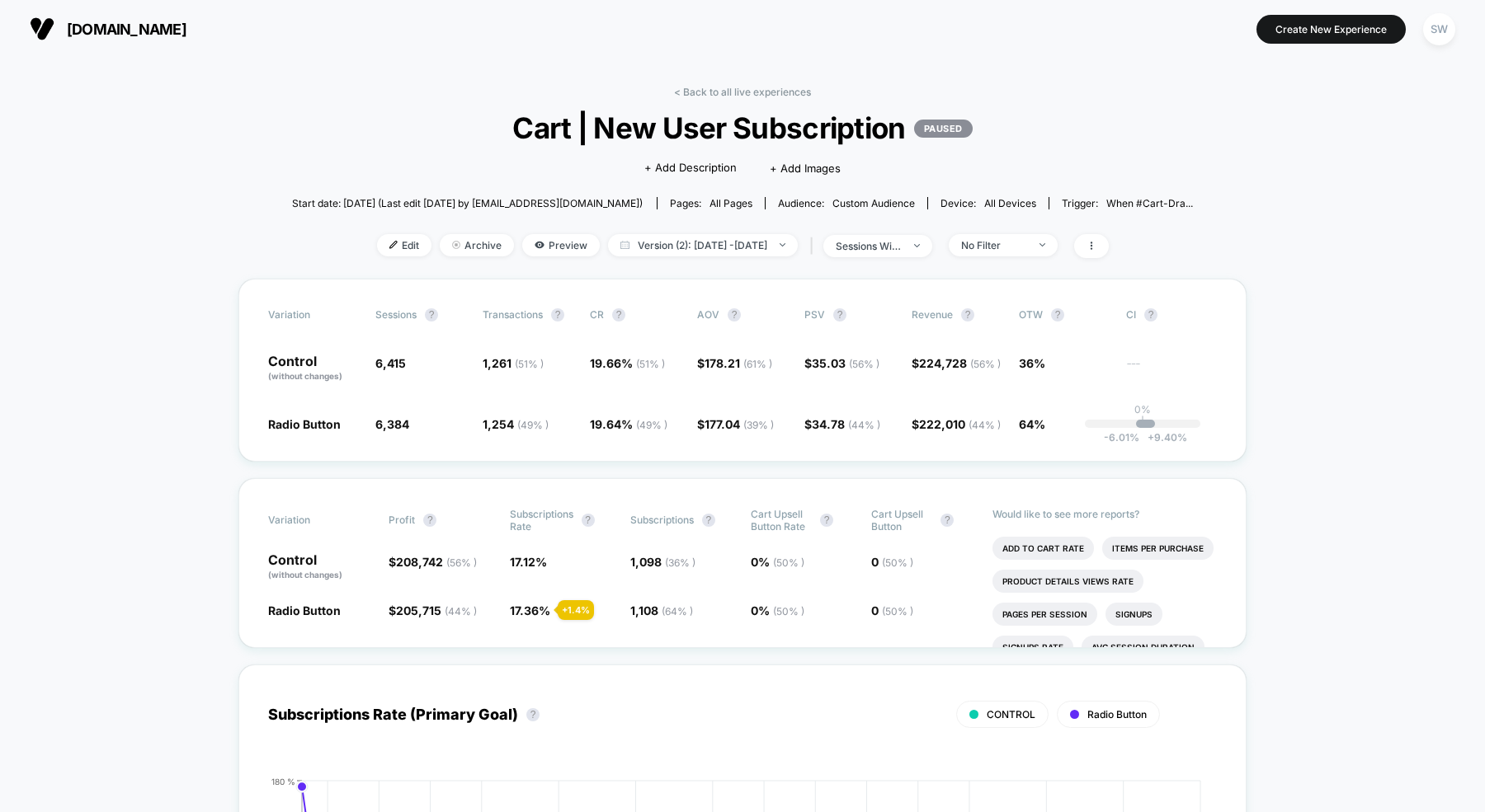
click at [902, 242] on div "sessions with impression" at bounding box center [868, 246] width 66 height 12
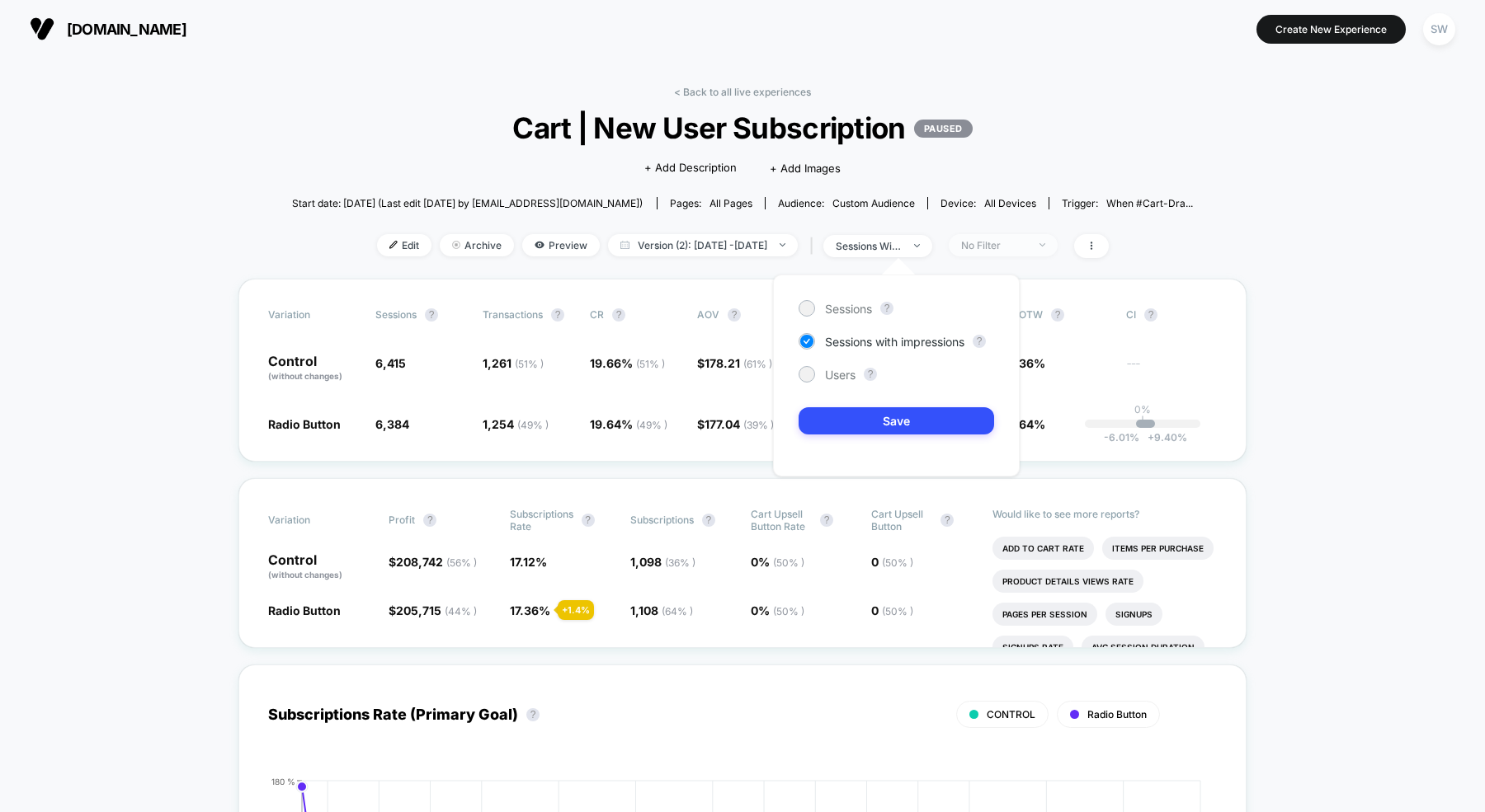
click at [1015, 243] on div "No Filter" at bounding box center [994, 245] width 66 height 12
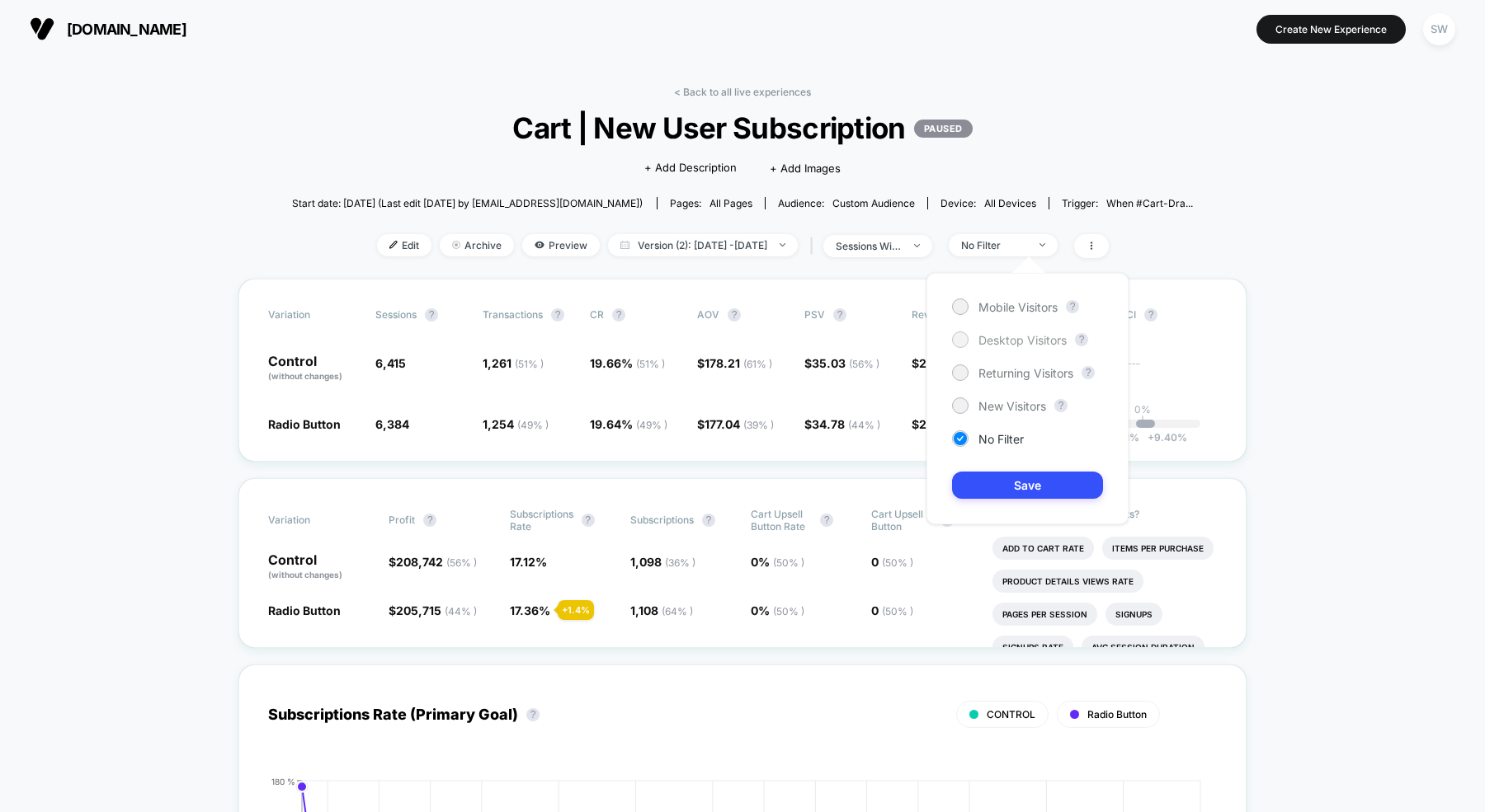
click at [965, 338] on div at bounding box center [960, 339] width 12 height 12
click at [1002, 474] on button "Save" at bounding box center [1027, 486] width 151 height 28
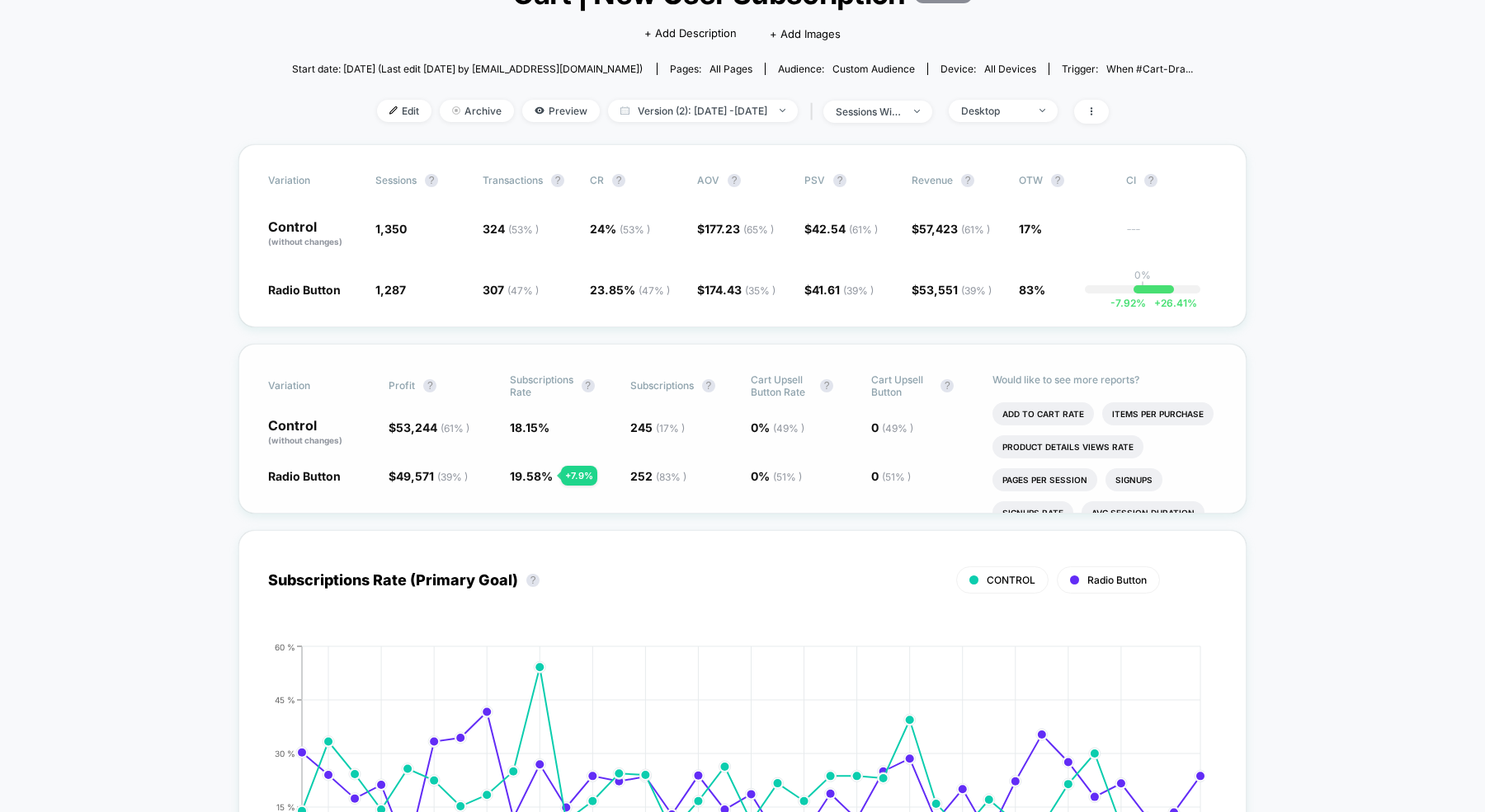
scroll to position [158, 0]
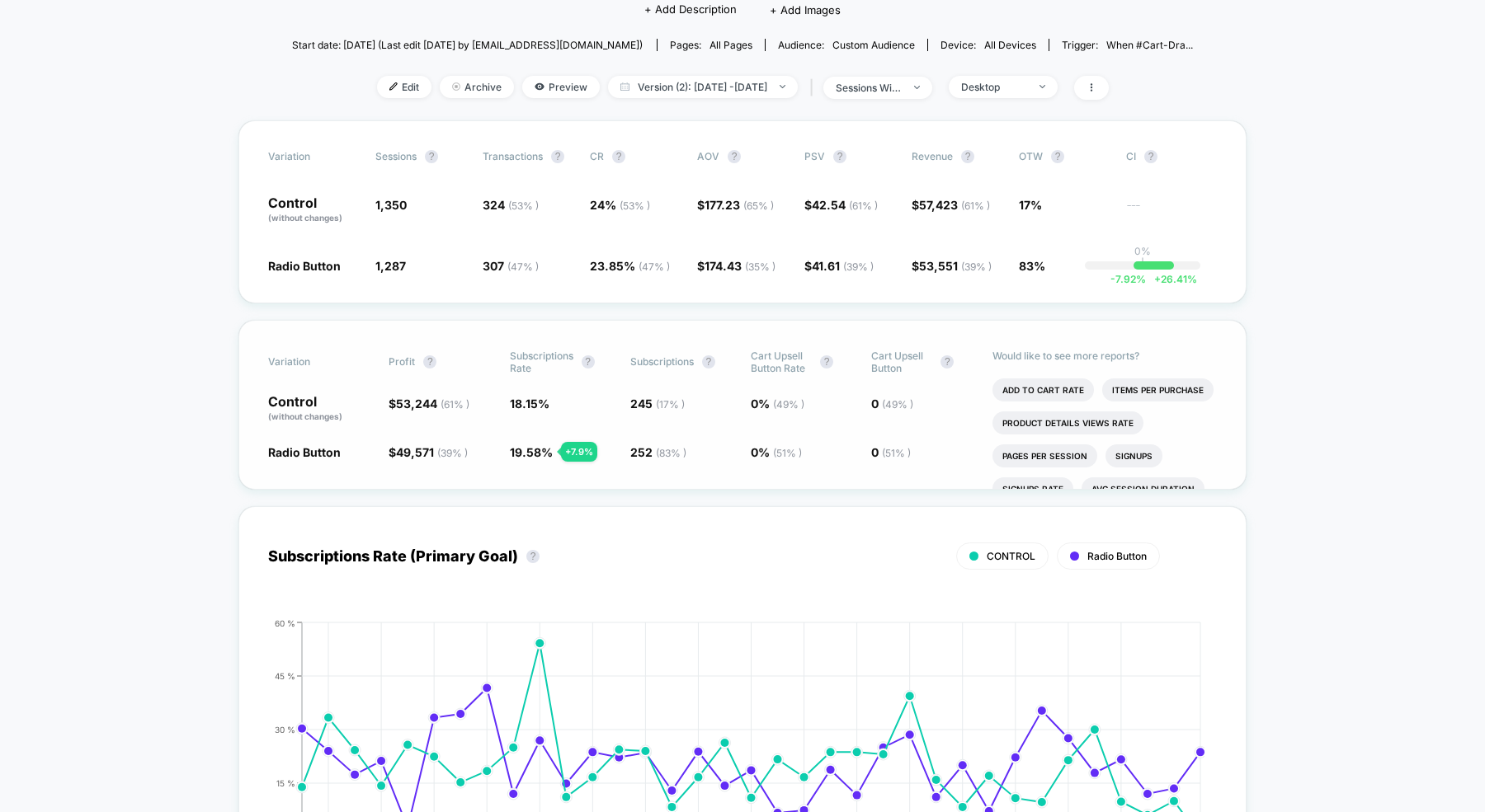
drag, startPoint x: 501, startPoint y: 452, endPoint x: 538, endPoint y: 452, distance: 37.0
click at [538, 452] on div "Radio Button $ 49,571 ( 39 % ) - 2.3 % 19.58 % + 7.9 % 252 ( 83 % ) + 7.9 % 0 %…" at bounding box center [742, 451] width 948 height 16
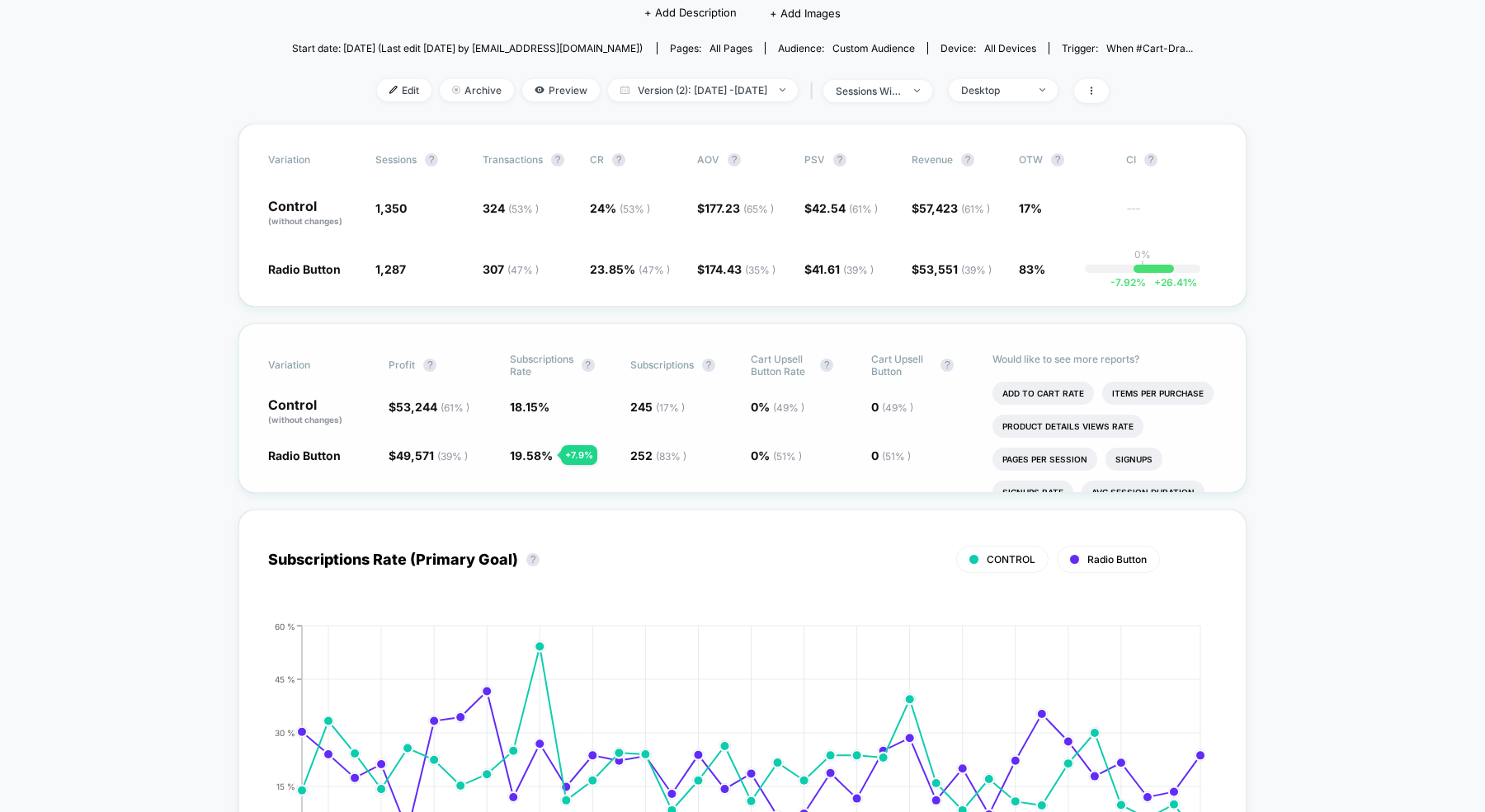
scroll to position [167, 0]
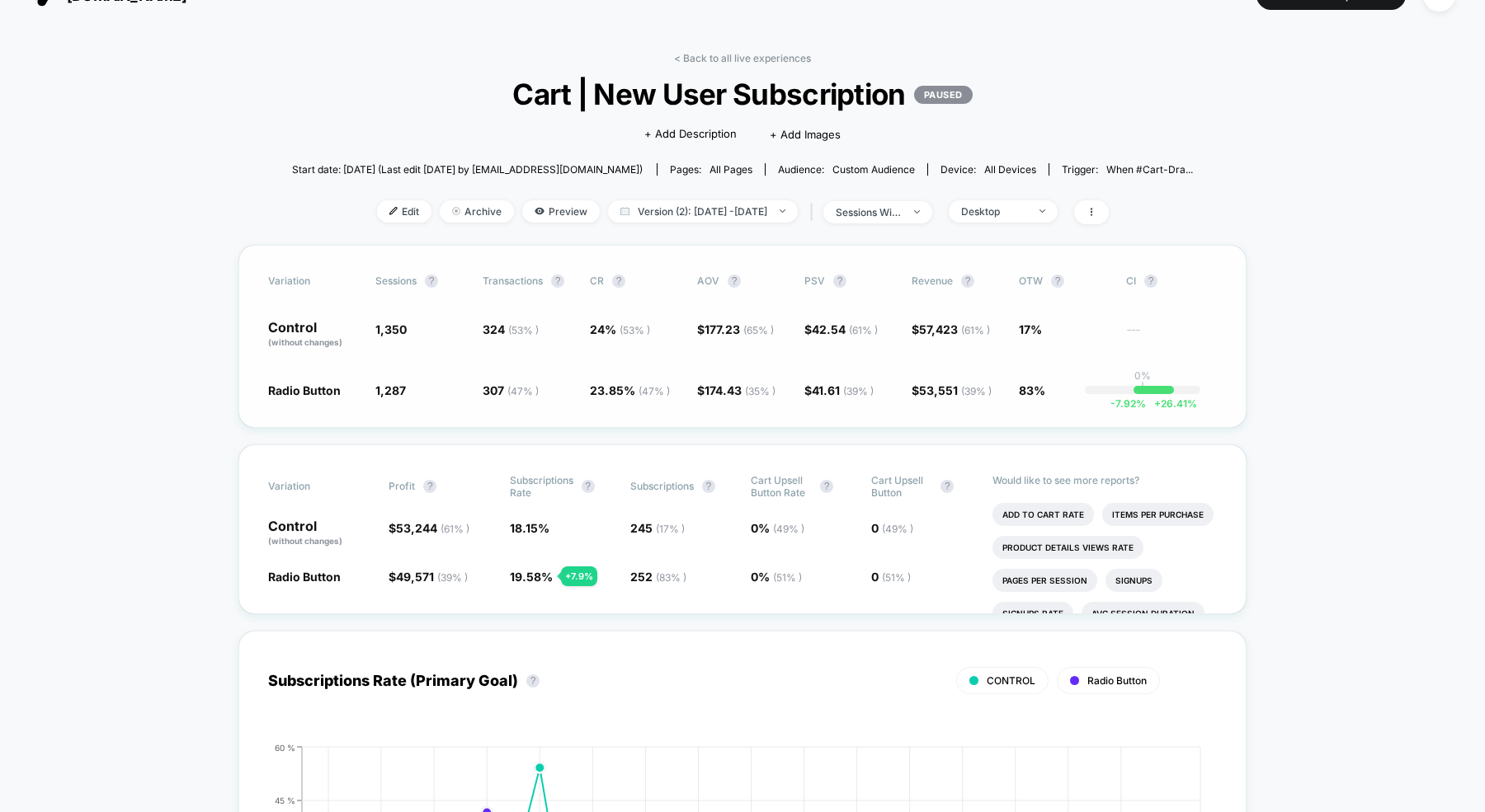
scroll to position [64, 0]
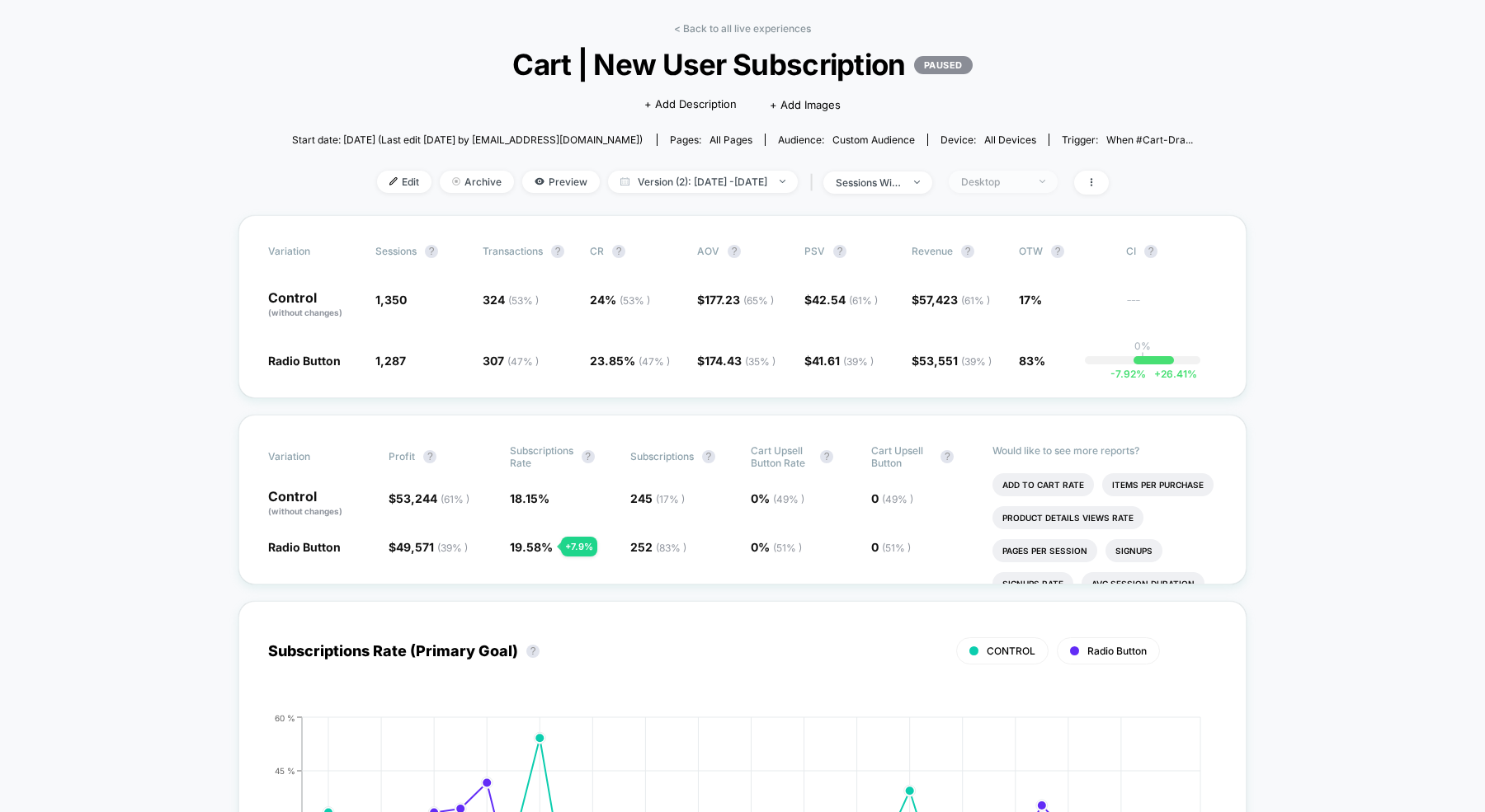
click at [1027, 177] on div "Desktop" at bounding box center [994, 182] width 66 height 12
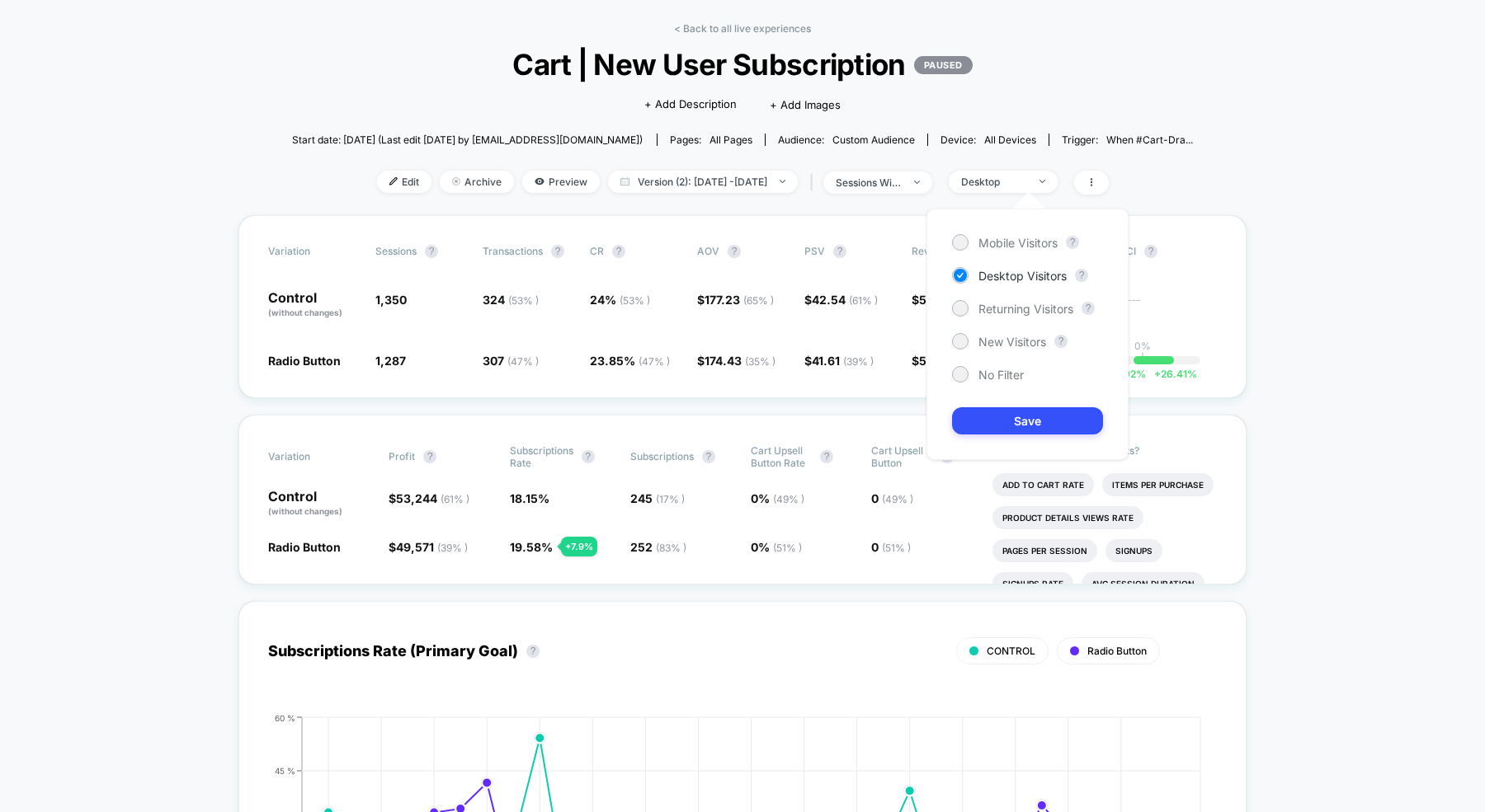
click at [965, 232] on div "Mobile Visitors ? Desktop Visitors ? Returning Visitors ? New Visitors ? No Fil…" at bounding box center [1027, 334] width 202 height 251
click at [961, 241] on div at bounding box center [960, 242] width 12 height 12
click at [1023, 425] on button "Save" at bounding box center [1027, 421] width 151 height 28
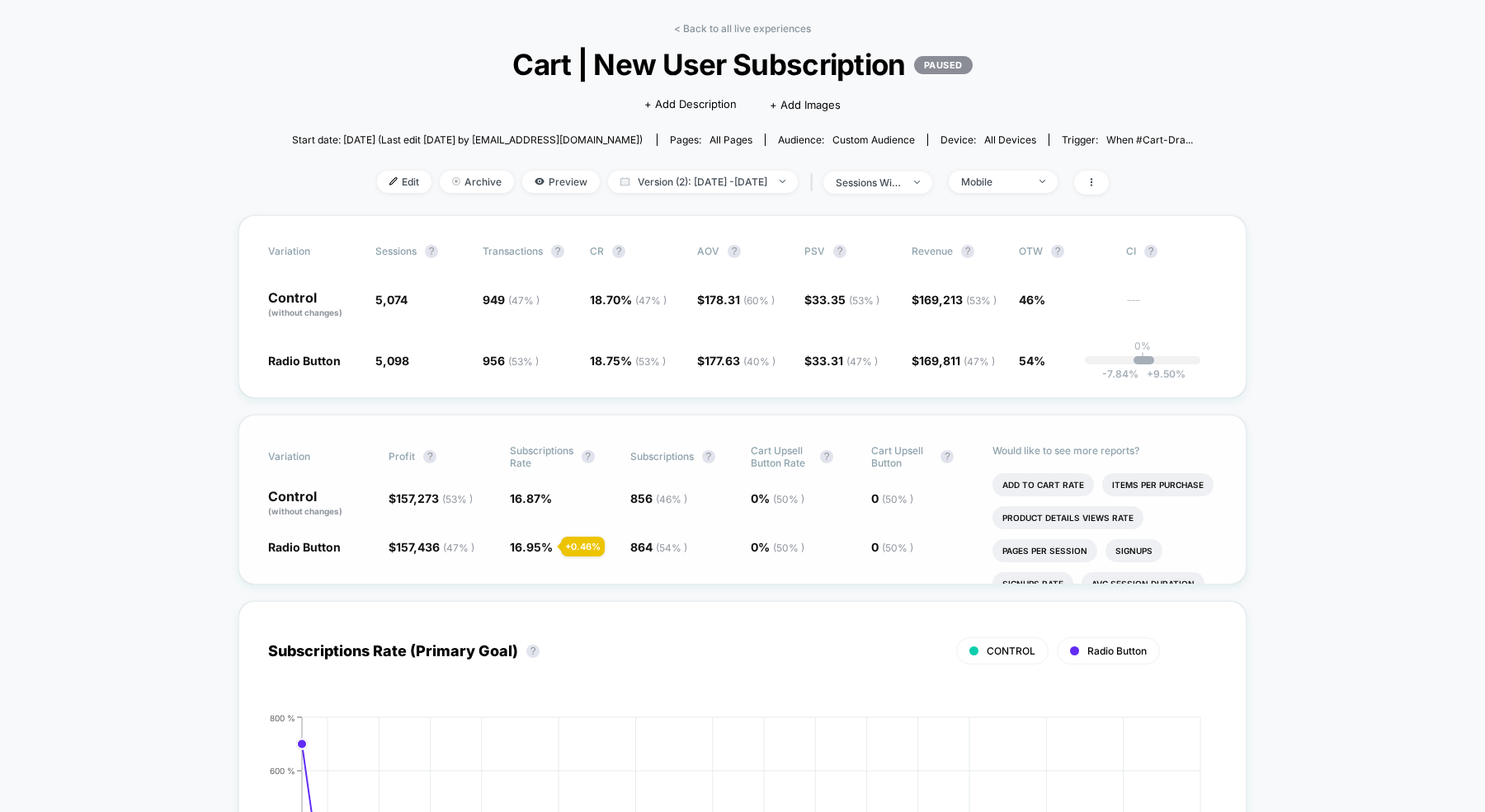
scroll to position [62, 0]
click at [1027, 184] on div "Mobile" at bounding box center [994, 183] width 66 height 12
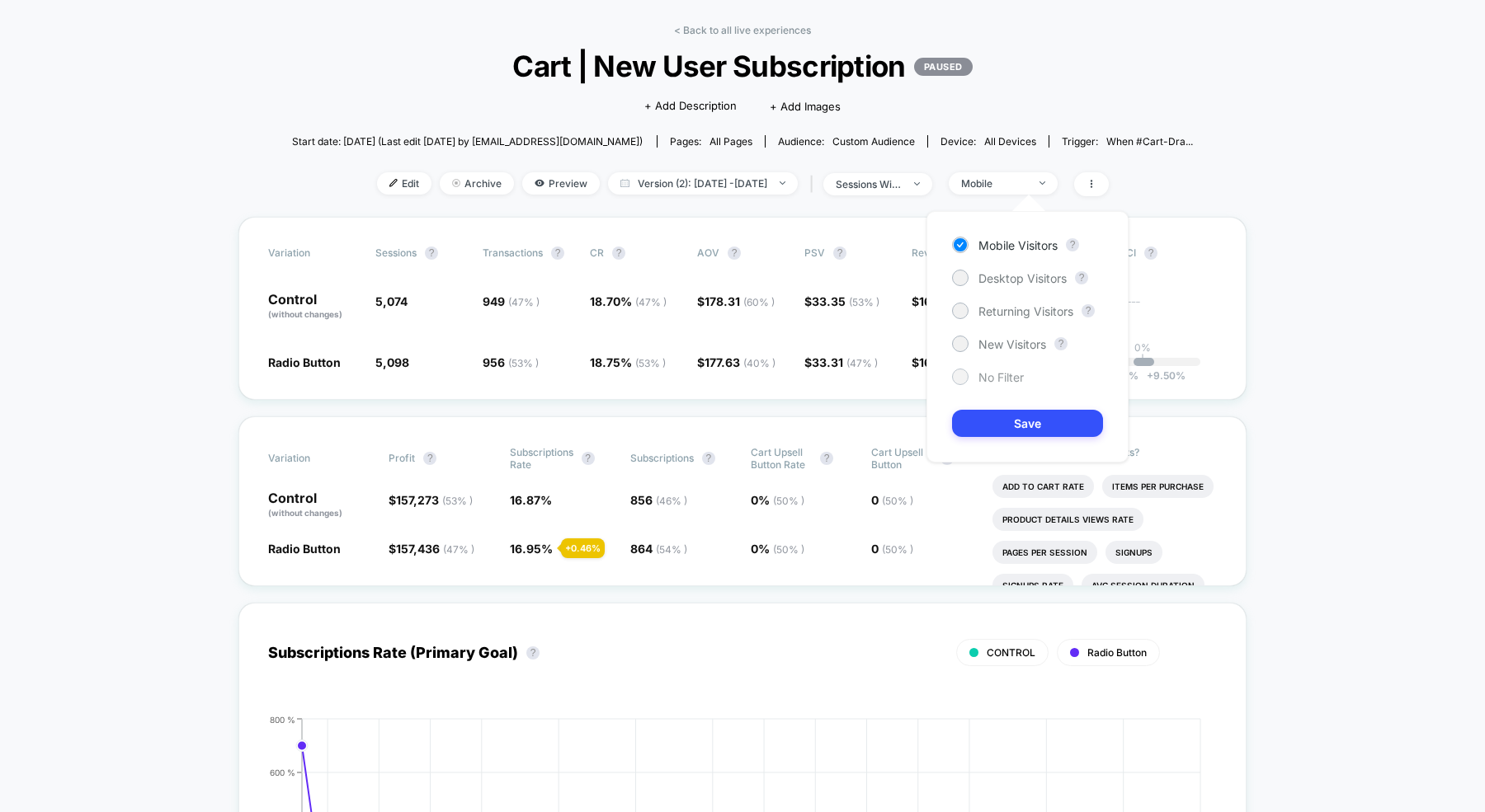
click at [972, 373] on div "No Filter" at bounding box center [987, 376] width 71 height 16
click at [1000, 421] on button "Save" at bounding box center [1027, 424] width 151 height 28
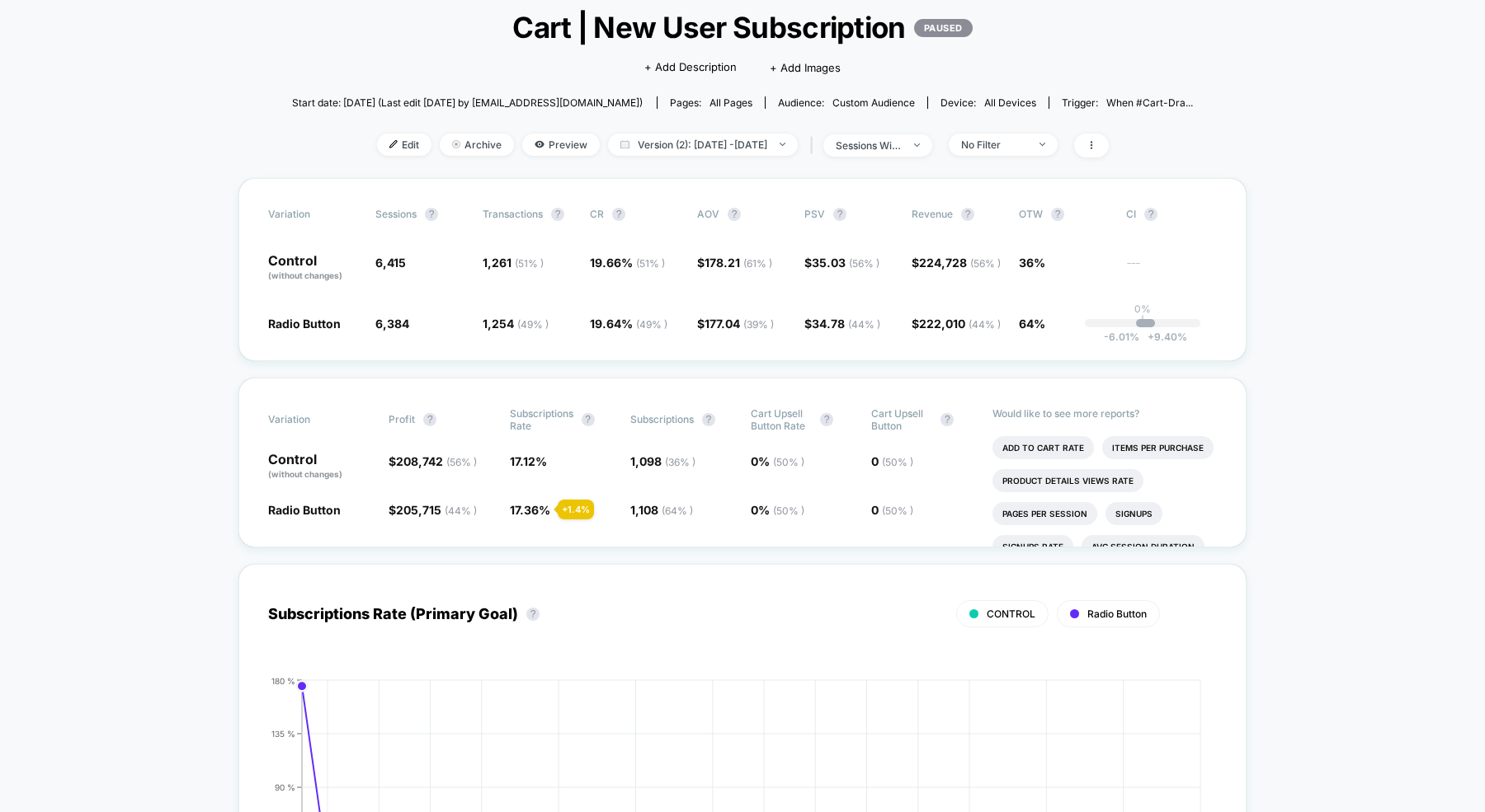
scroll to position [13, 0]
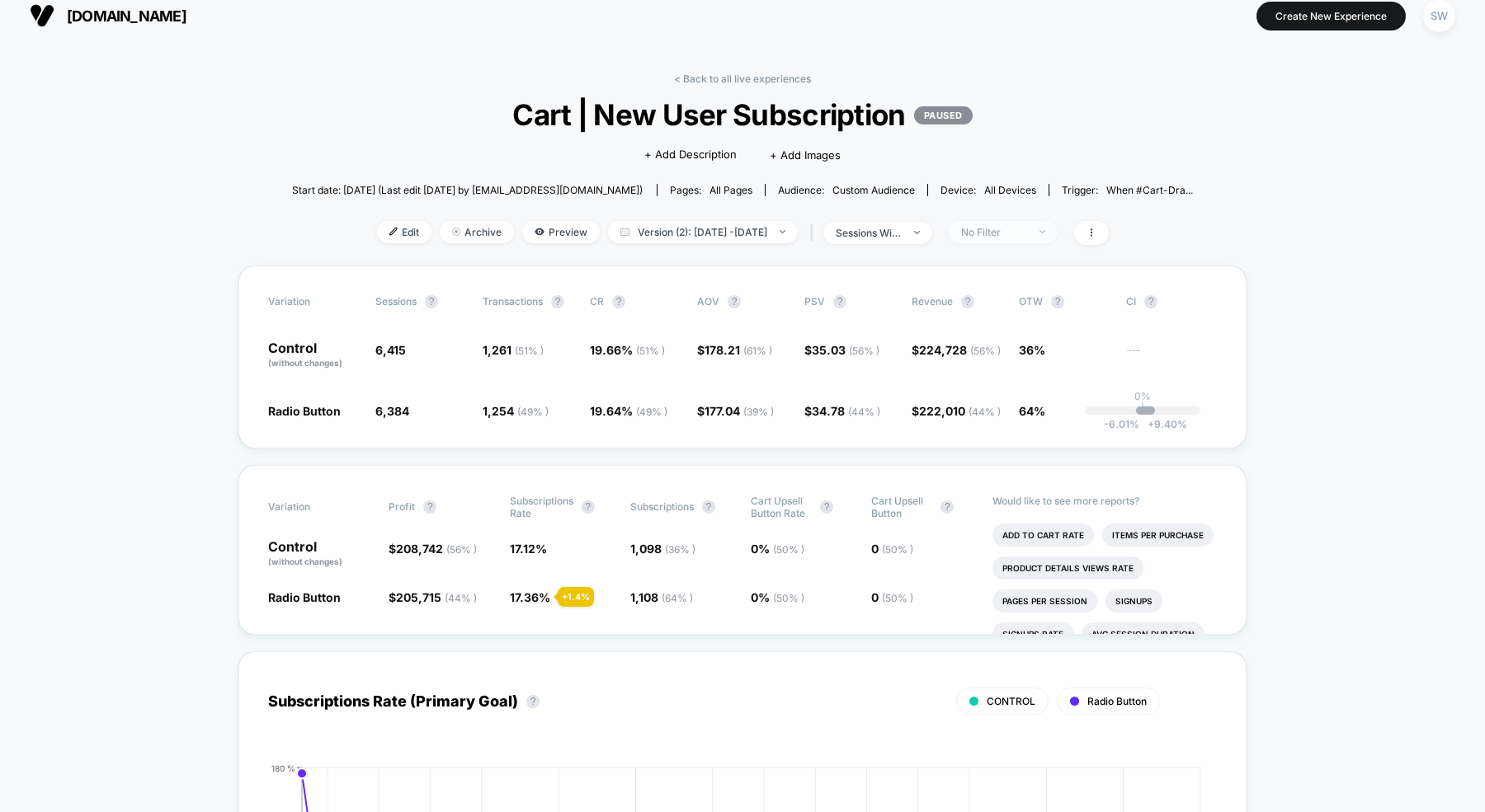
click at [1008, 242] on span "No Filter" at bounding box center [1003, 232] width 109 height 22
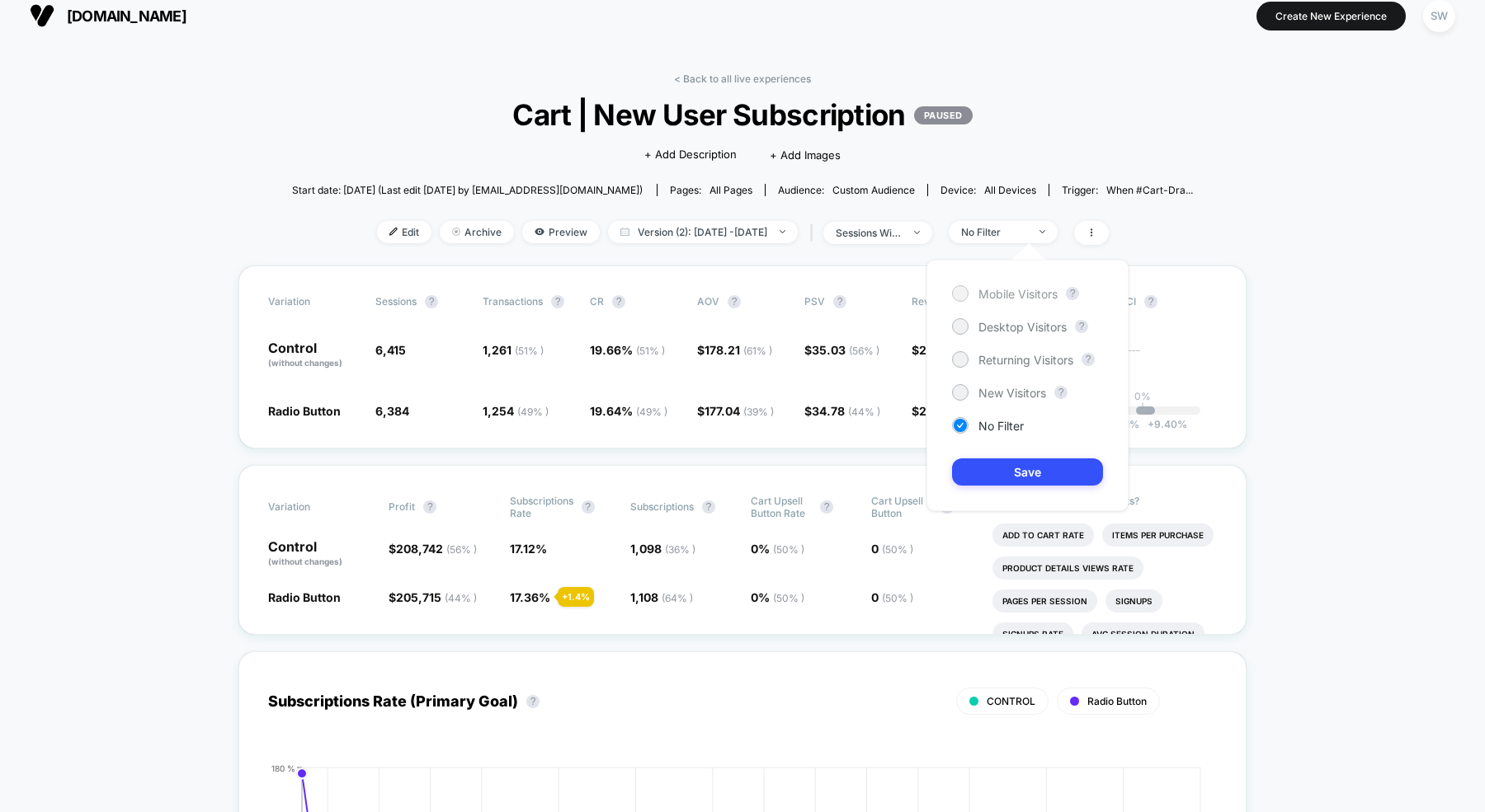
click at [961, 301] on div at bounding box center [960, 293] width 16 height 16
click at [1001, 472] on button "Save" at bounding box center [1027, 472] width 151 height 28
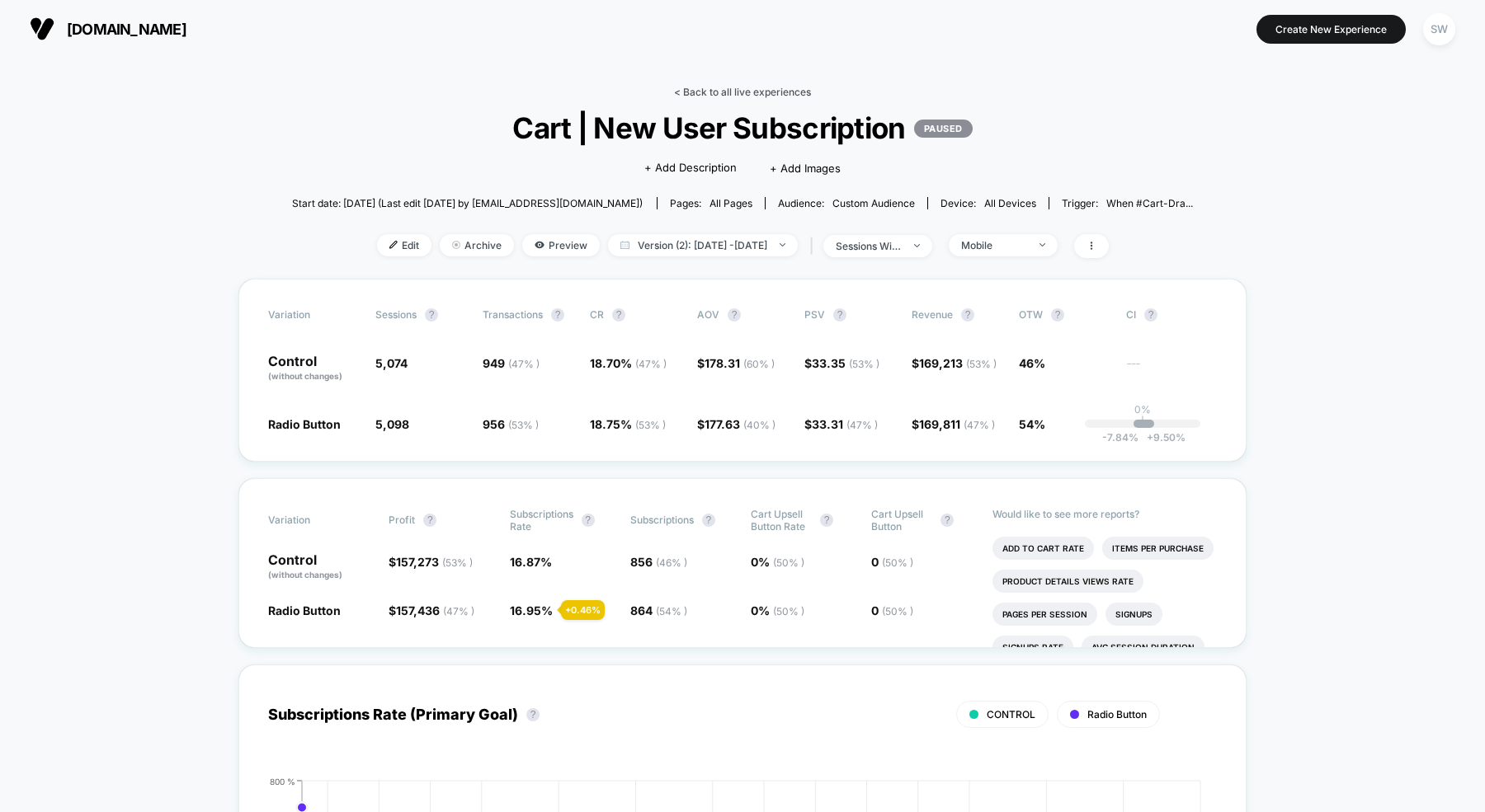
click at [733, 91] on link "< Back to all live experiences" at bounding box center [742, 92] width 137 height 12
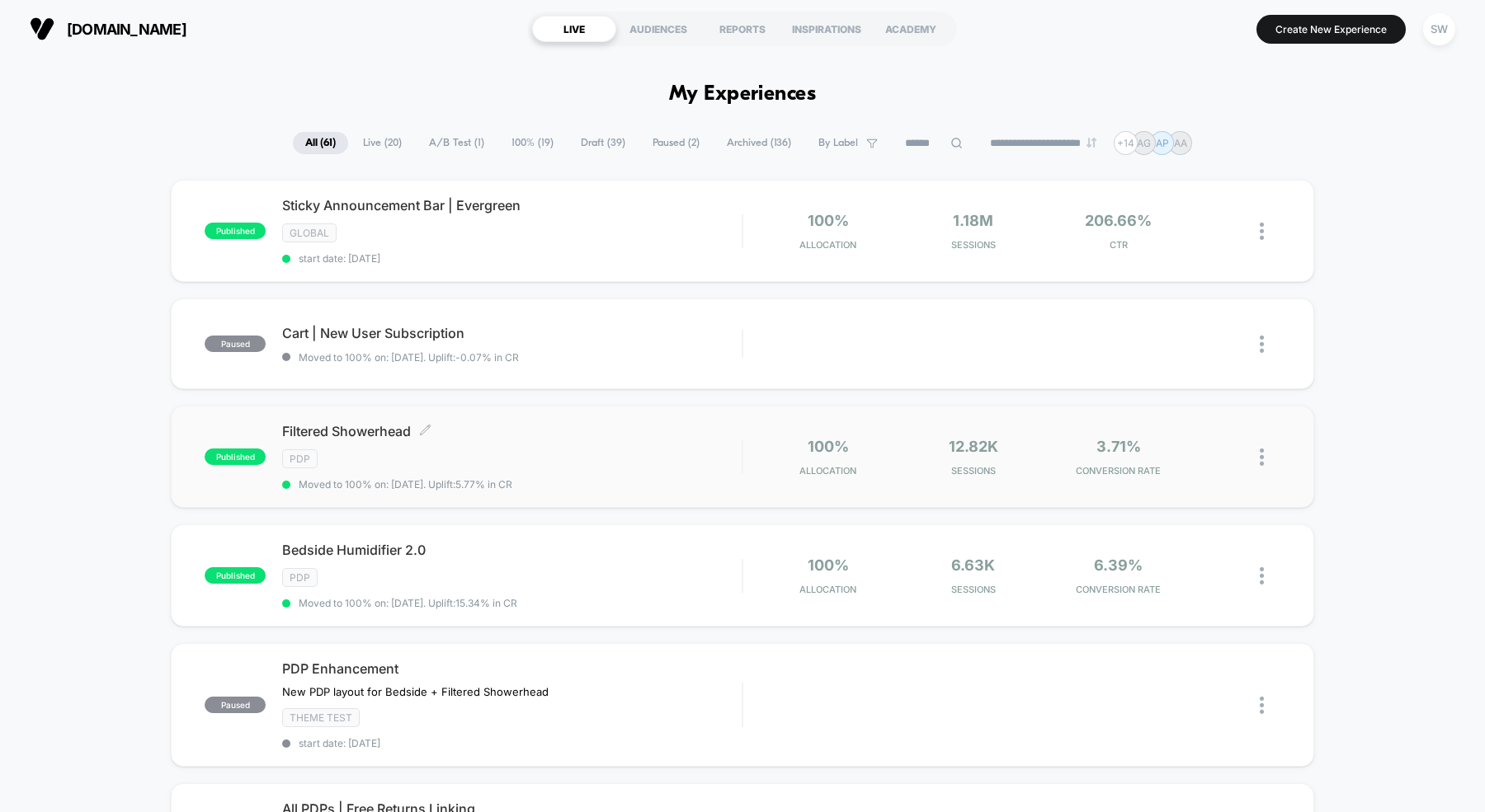
click at [440, 478] on span "Moved to 100% on: [DATE] . Uplift: 5.77% in CR" at bounding box center [406, 484] width 214 height 12
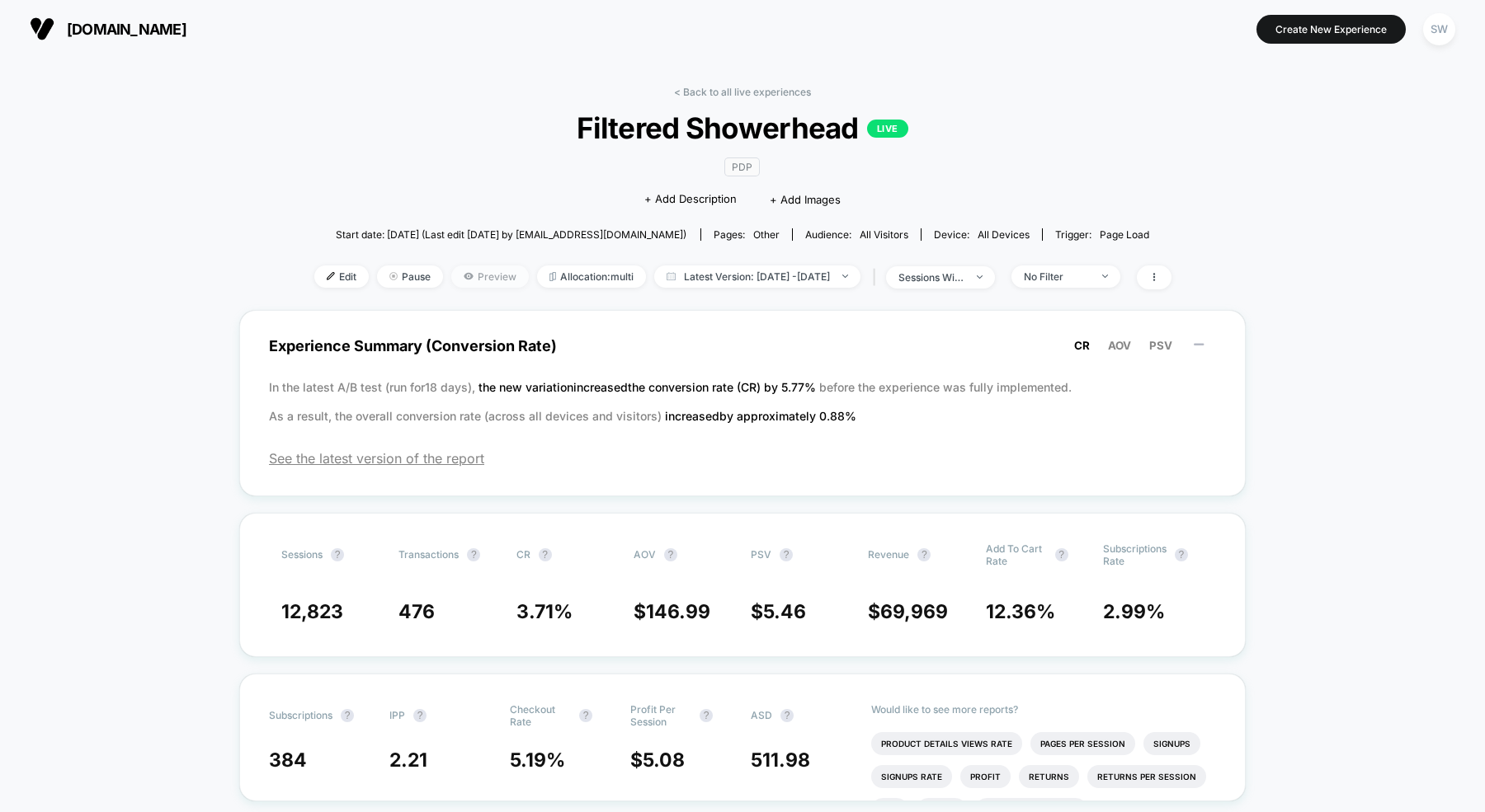
click at [456, 272] on span "Preview" at bounding box center [490, 276] width 78 height 22
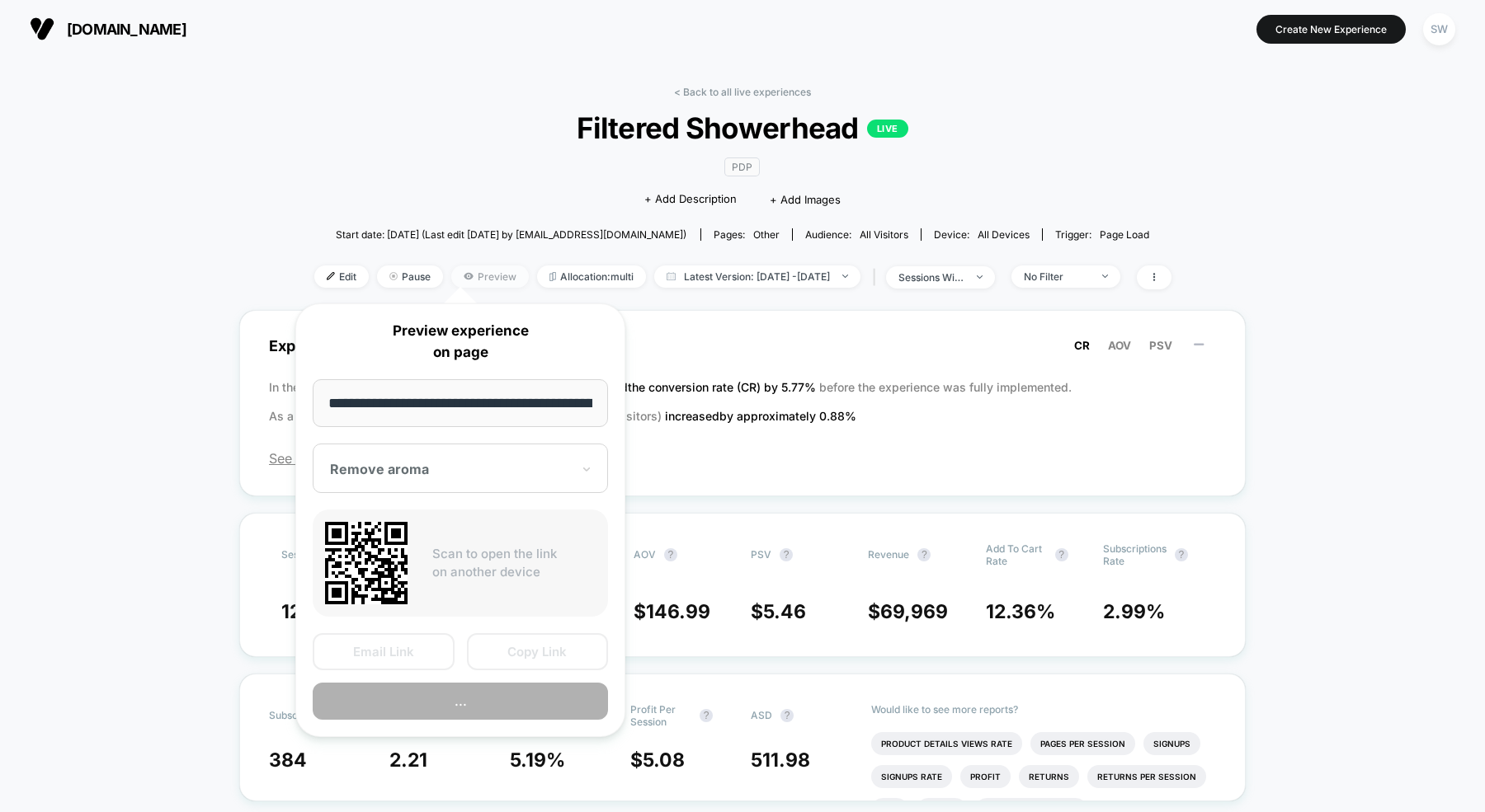
scroll to position [0, 146]
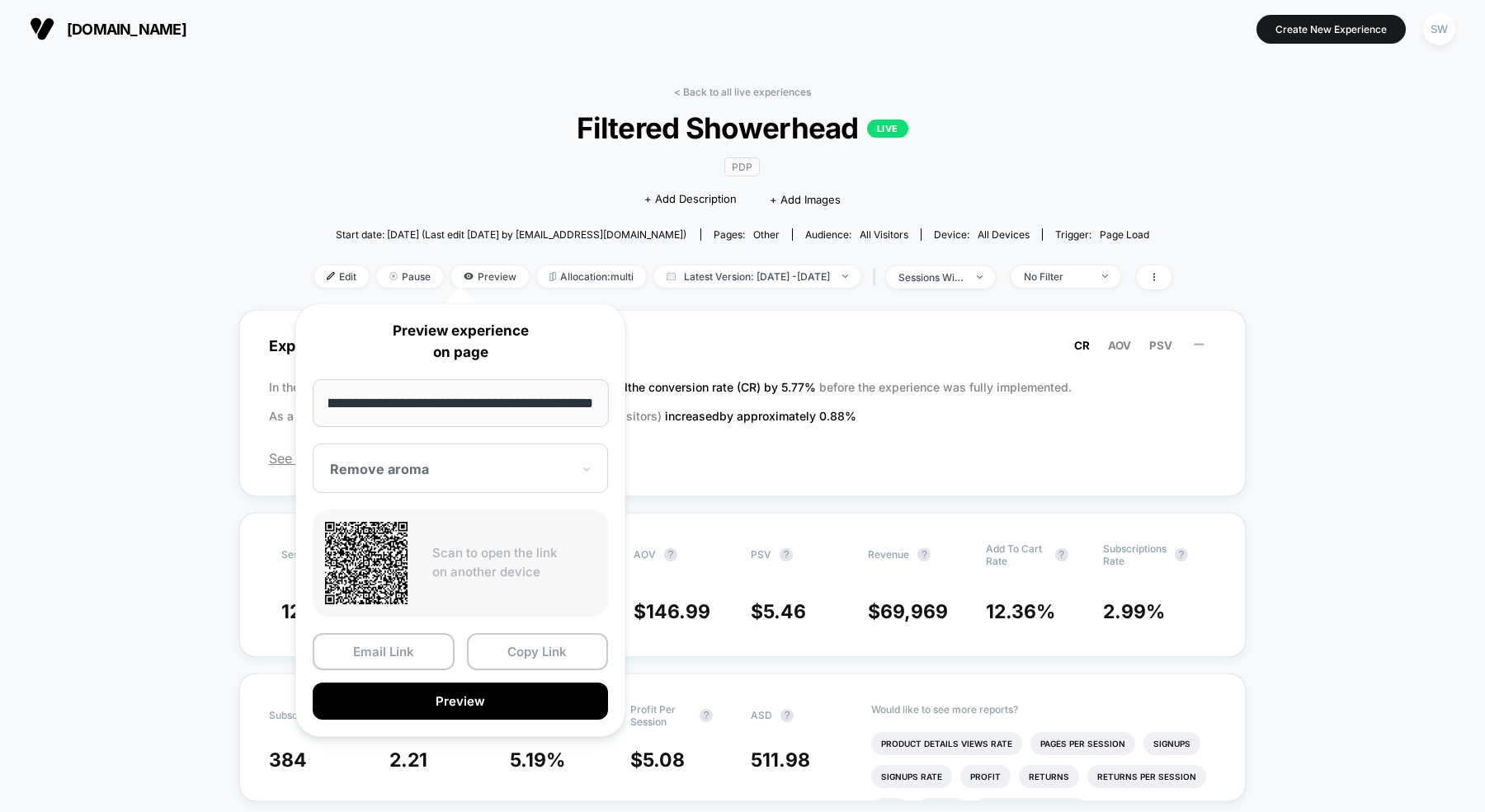
click at [401, 463] on div at bounding box center [450, 468] width 241 height 16
click at [529, 197] on div "PDP Click to edit experience details + Add Description + Add Images" at bounding box center [742, 183] width 514 height 75
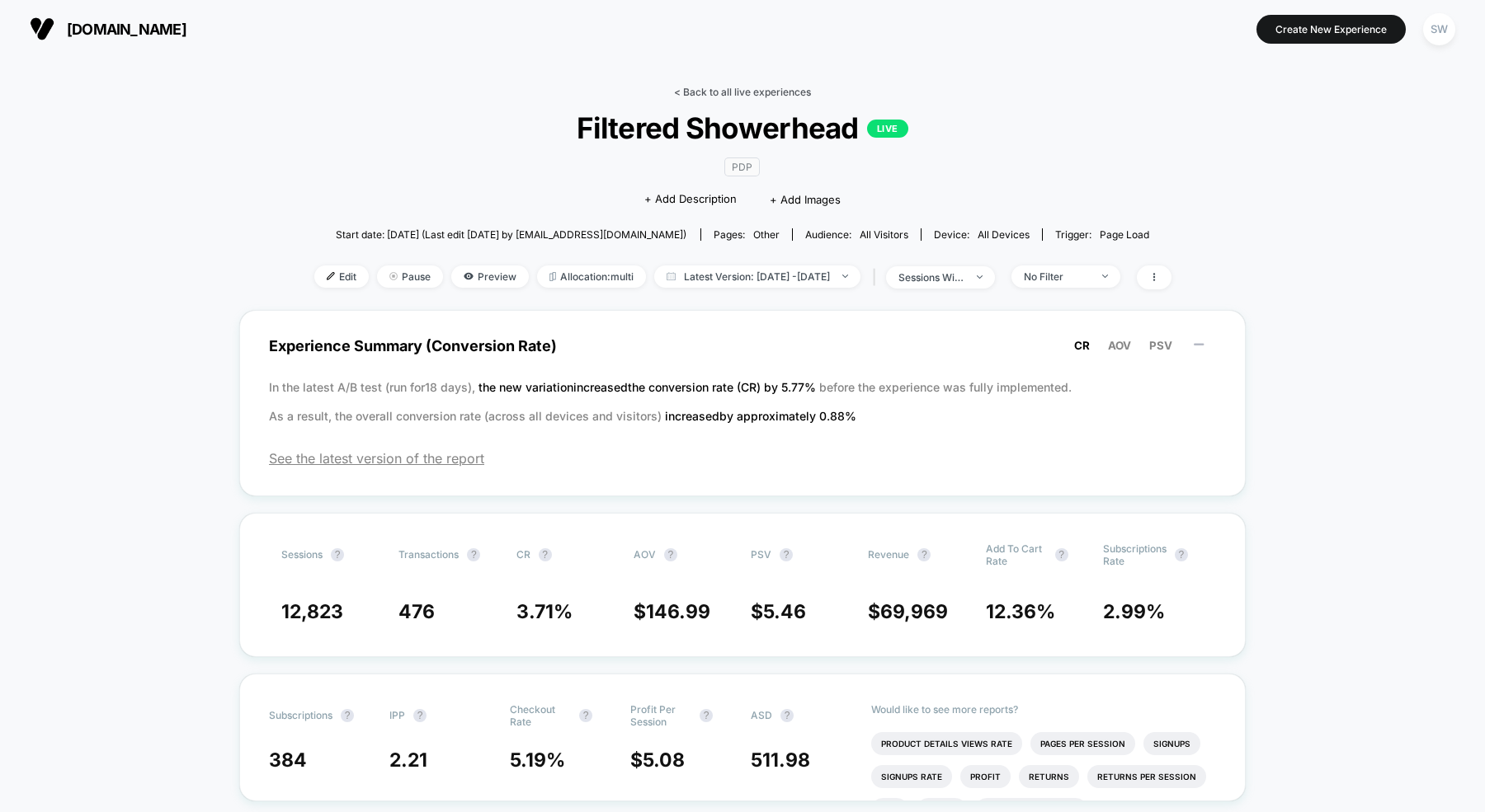
click at [703, 93] on link "< Back to all live experiences" at bounding box center [742, 92] width 137 height 12
